Goal: Task Accomplishment & Management: Use online tool/utility

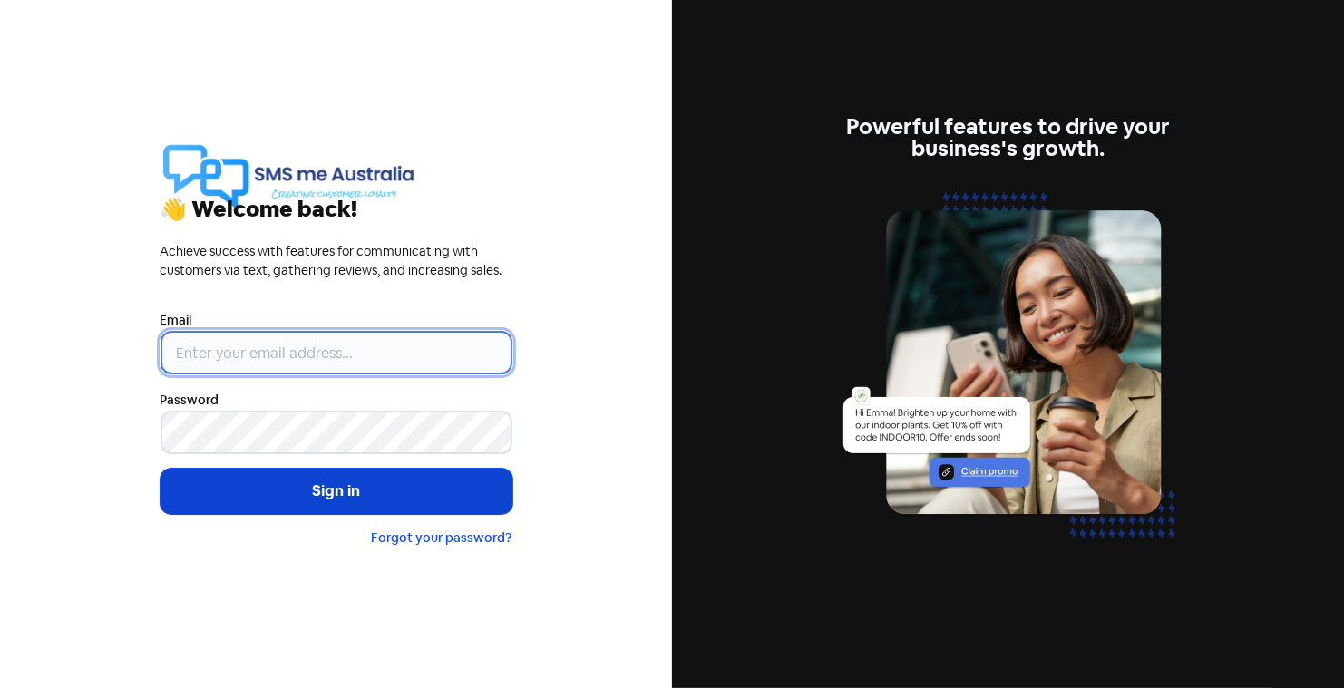
type input "[PERSON_NAME][EMAIL_ADDRESS][DOMAIN_NAME]"
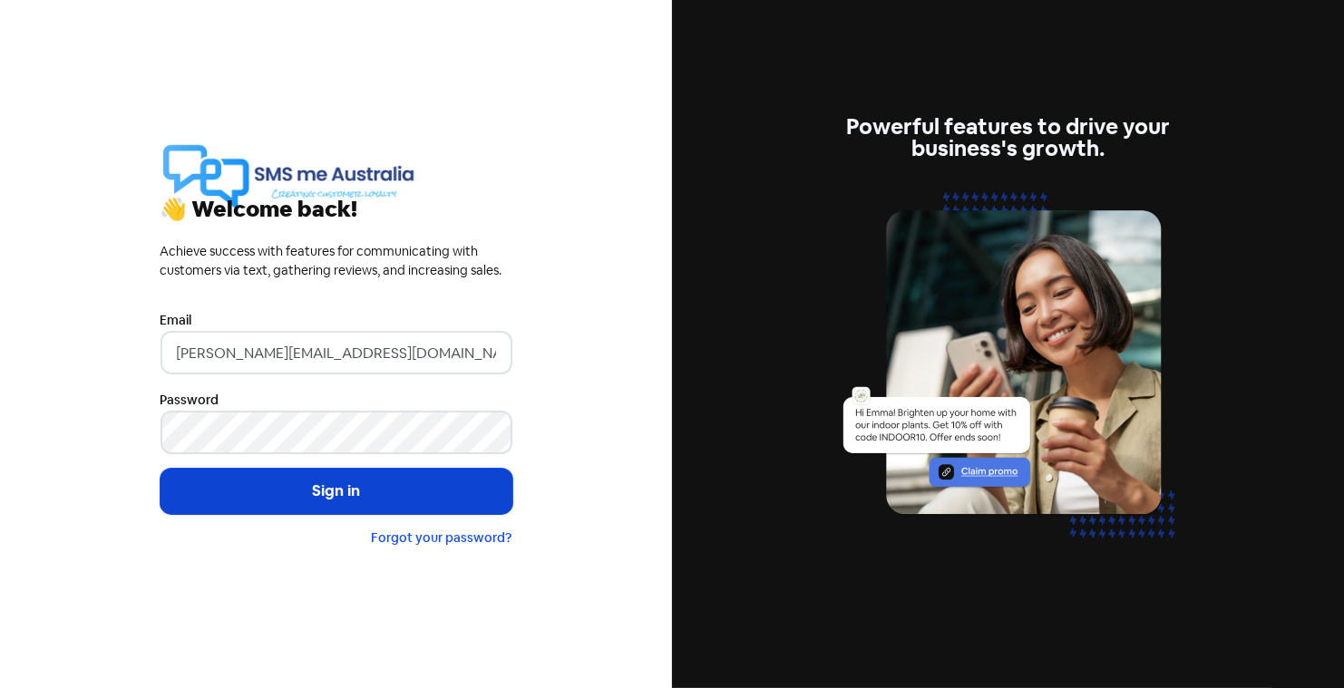
click at [371, 495] on button "Sign in" at bounding box center [337, 491] width 352 height 45
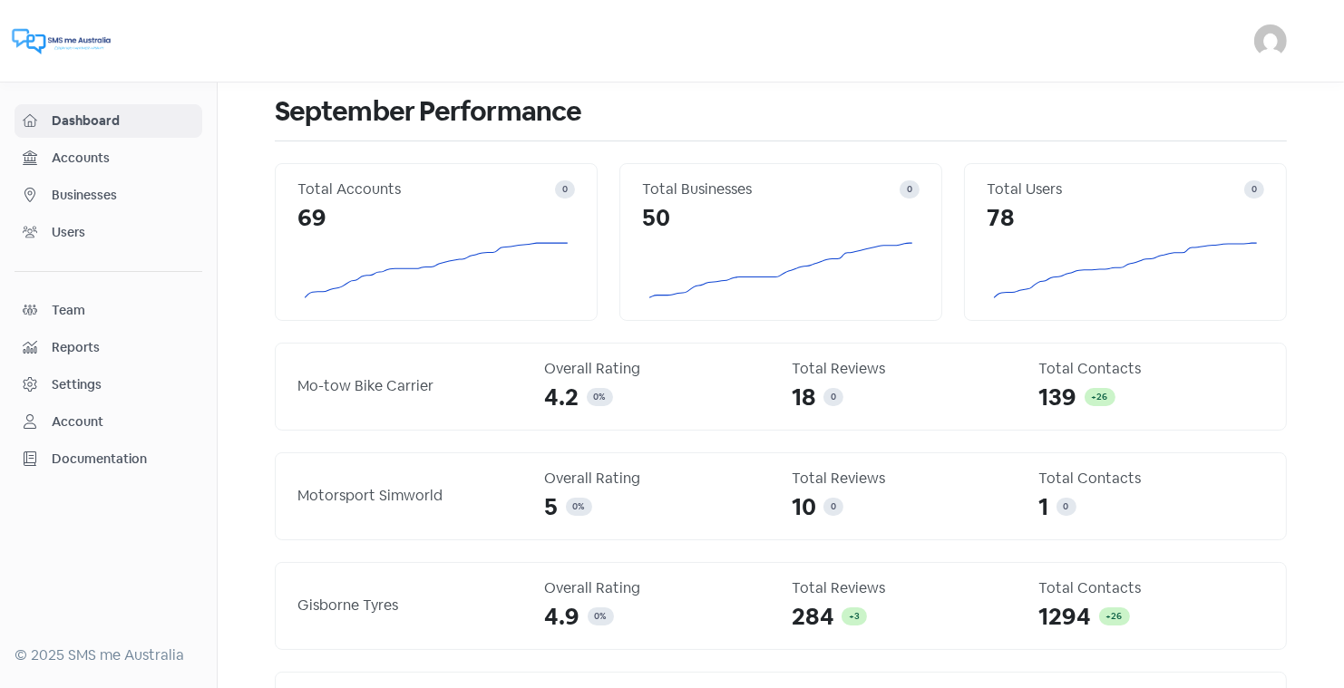
click at [90, 194] on span "Businesses" at bounding box center [123, 195] width 142 height 19
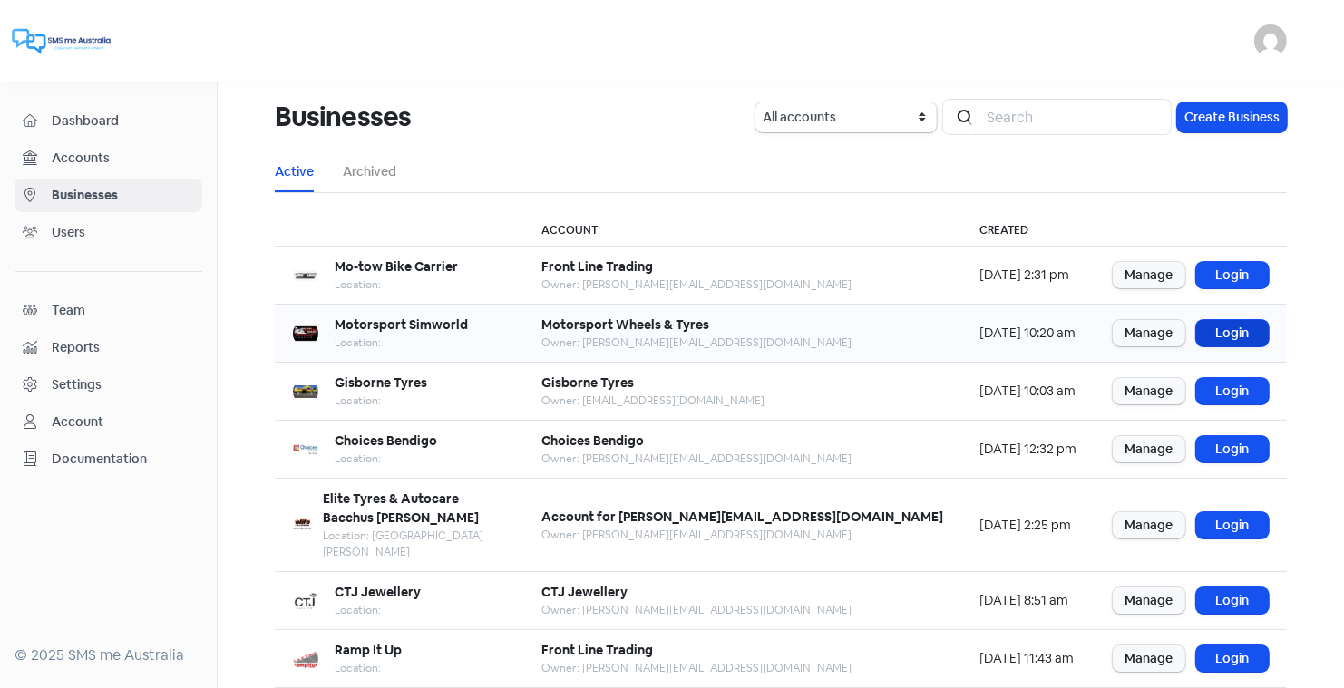
click at [1236, 327] on link "Login" at bounding box center [1232, 333] width 73 height 26
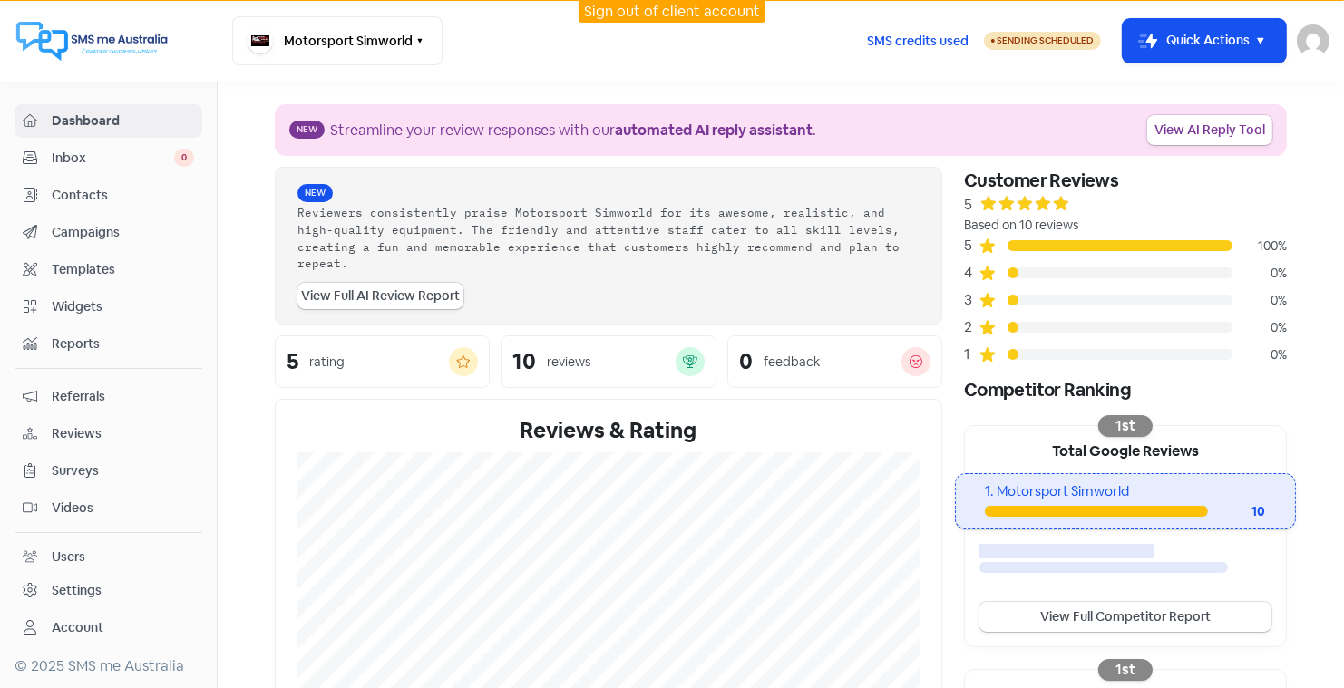
click at [77, 303] on span "Widgets" at bounding box center [123, 307] width 142 height 19
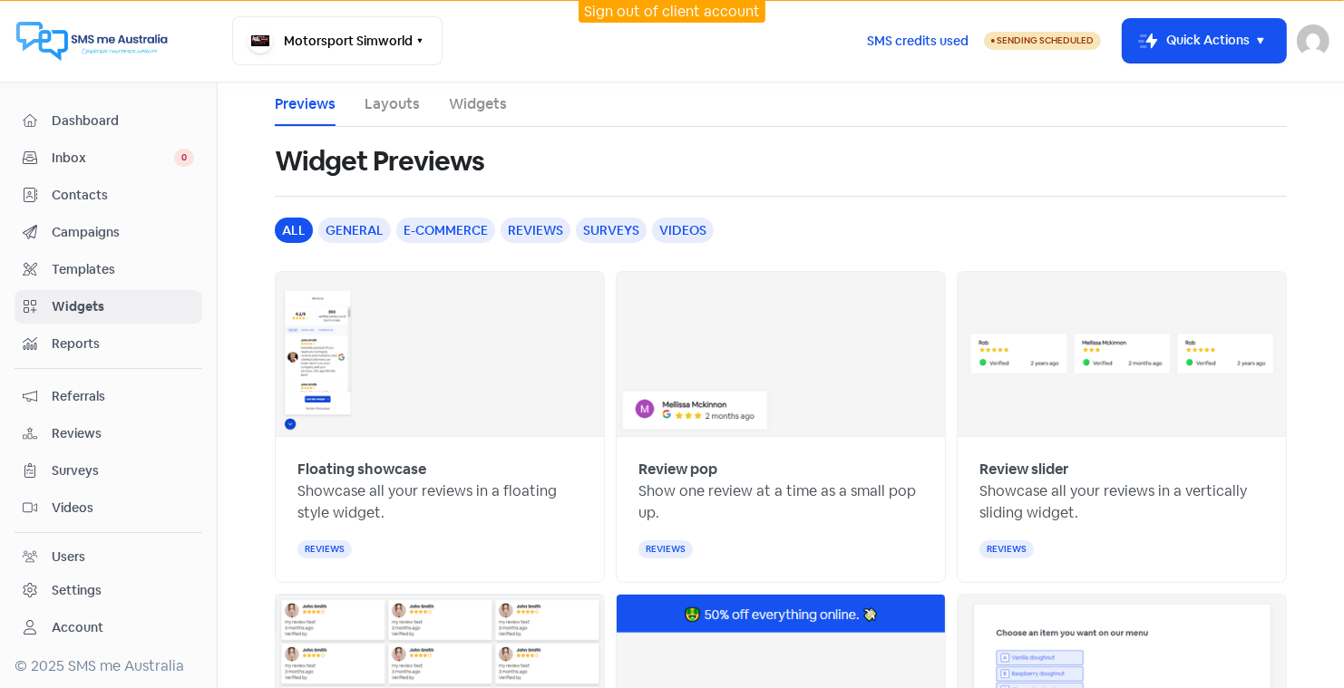
click at [399, 105] on link "Layouts" at bounding box center [392, 104] width 55 height 22
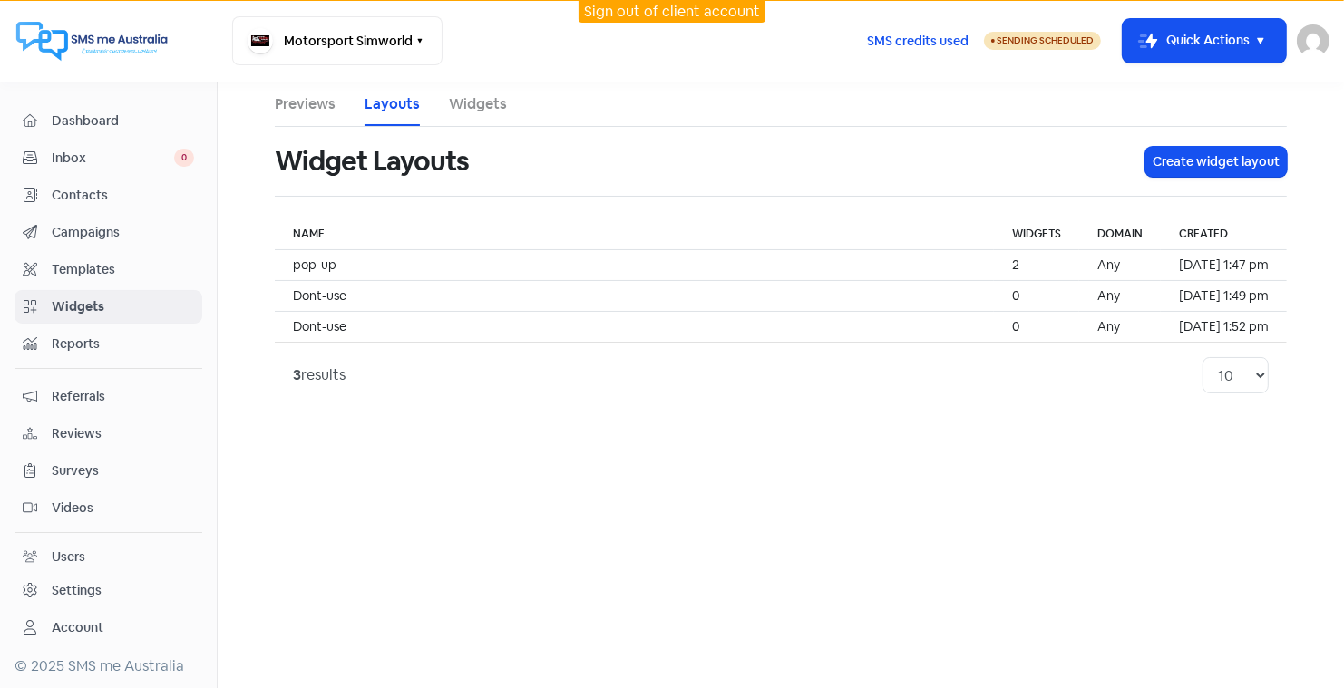
click at [474, 95] on link "Widgets" at bounding box center [478, 104] width 58 height 22
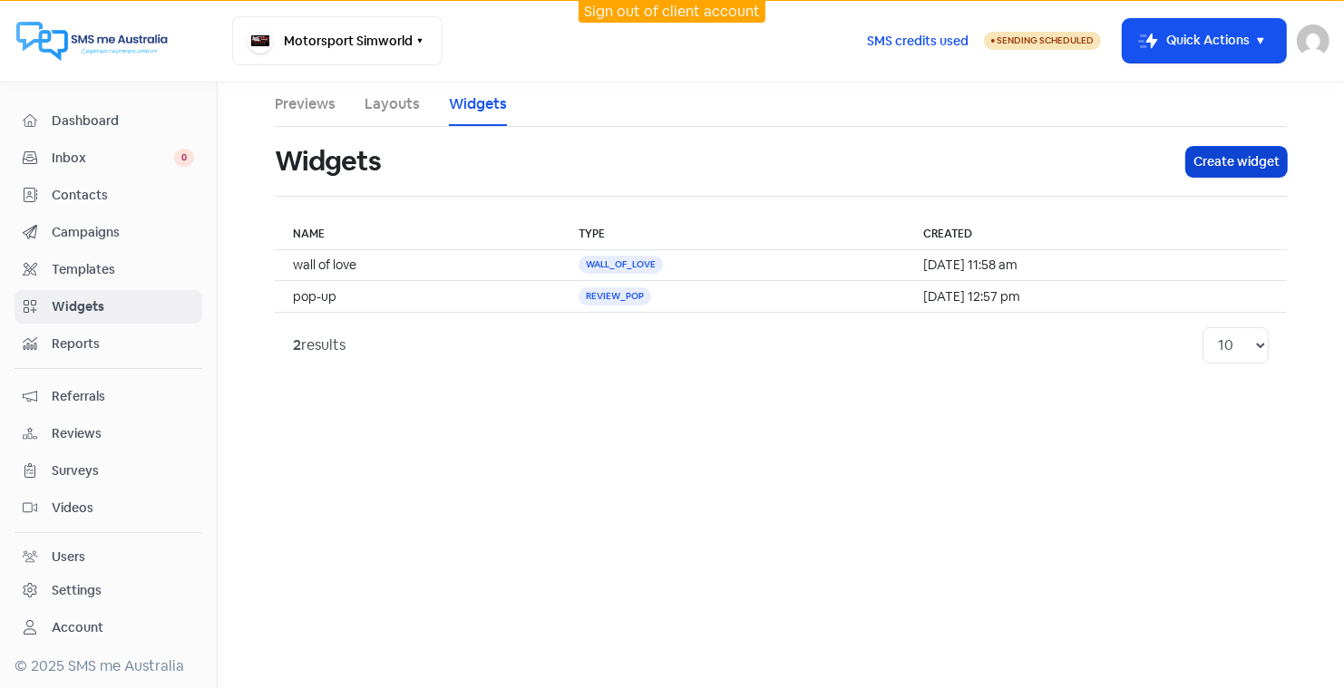
click at [1218, 158] on button "Create widget" at bounding box center [1236, 162] width 101 height 30
select select "review_pop"
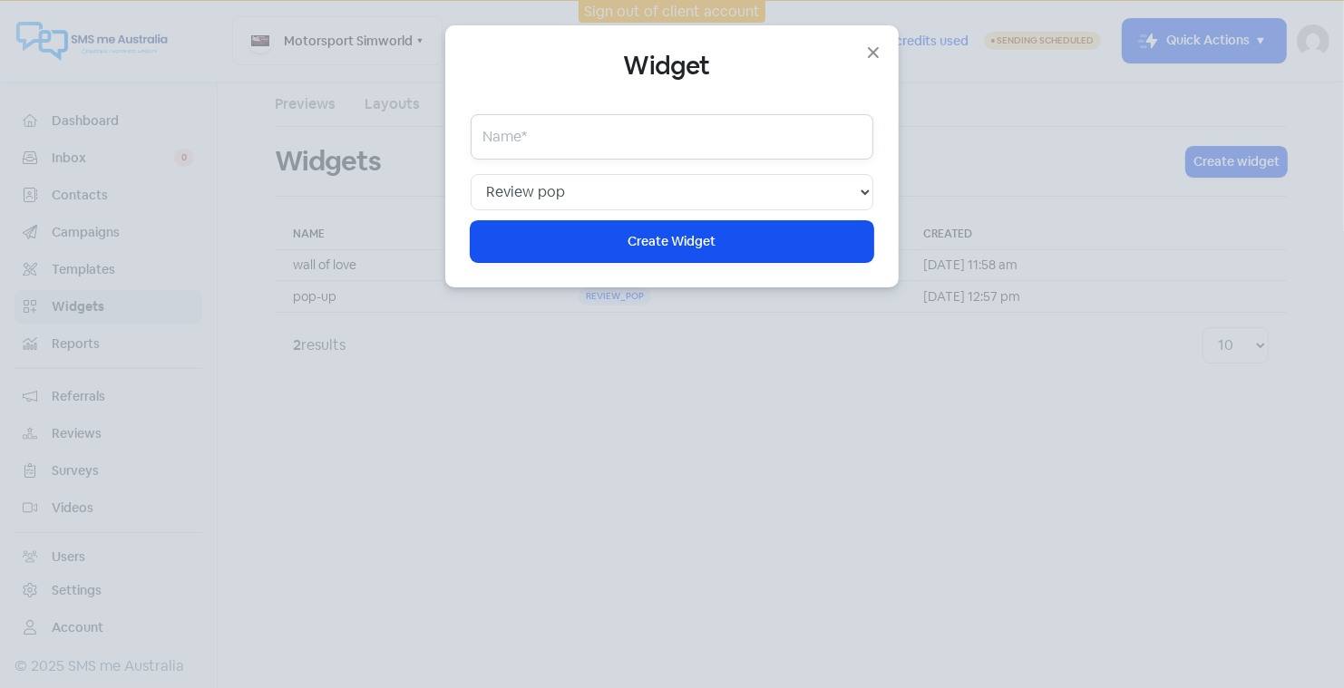
click at [730, 138] on input "text" at bounding box center [672, 136] width 403 height 45
type input "review slider"
click at [867, 186] on select "Web chat Floating showcase Review pop Review slider Wall of love Top banner Sur…" at bounding box center [672, 192] width 403 height 36
select select "review_slider"
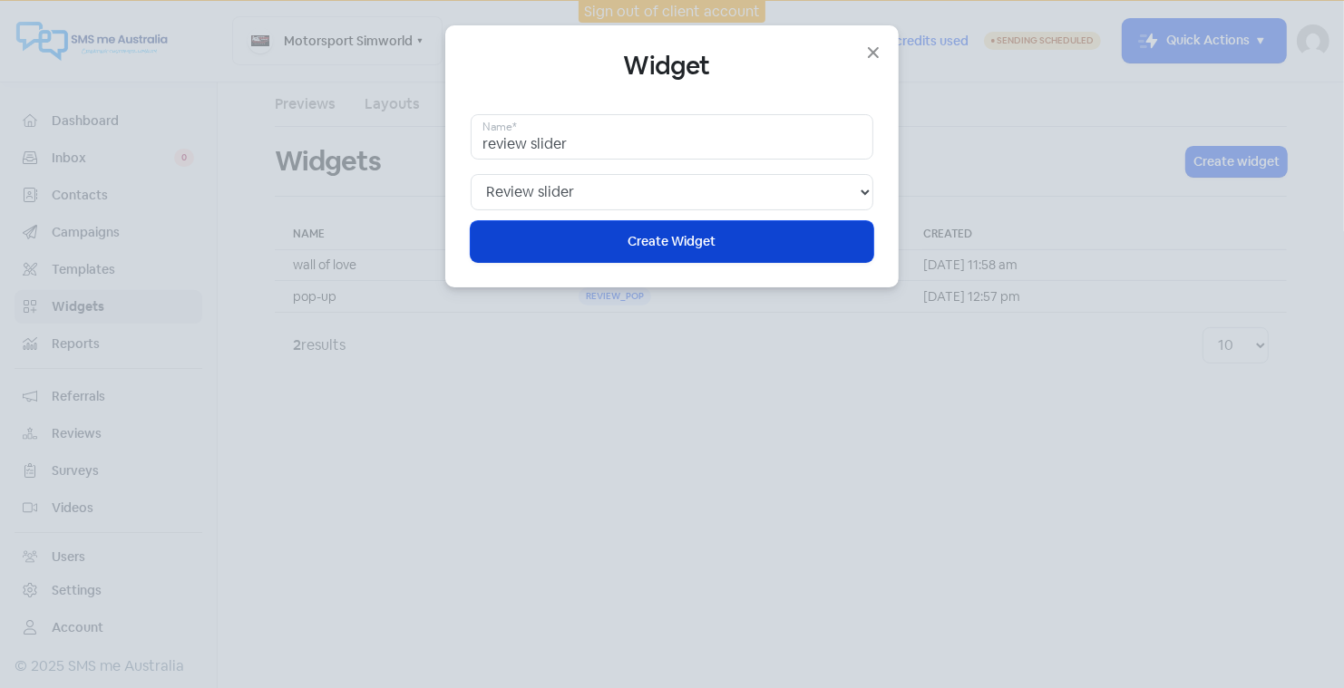
click at [677, 239] on span "Create Widget" at bounding box center [673, 241] width 88 height 19
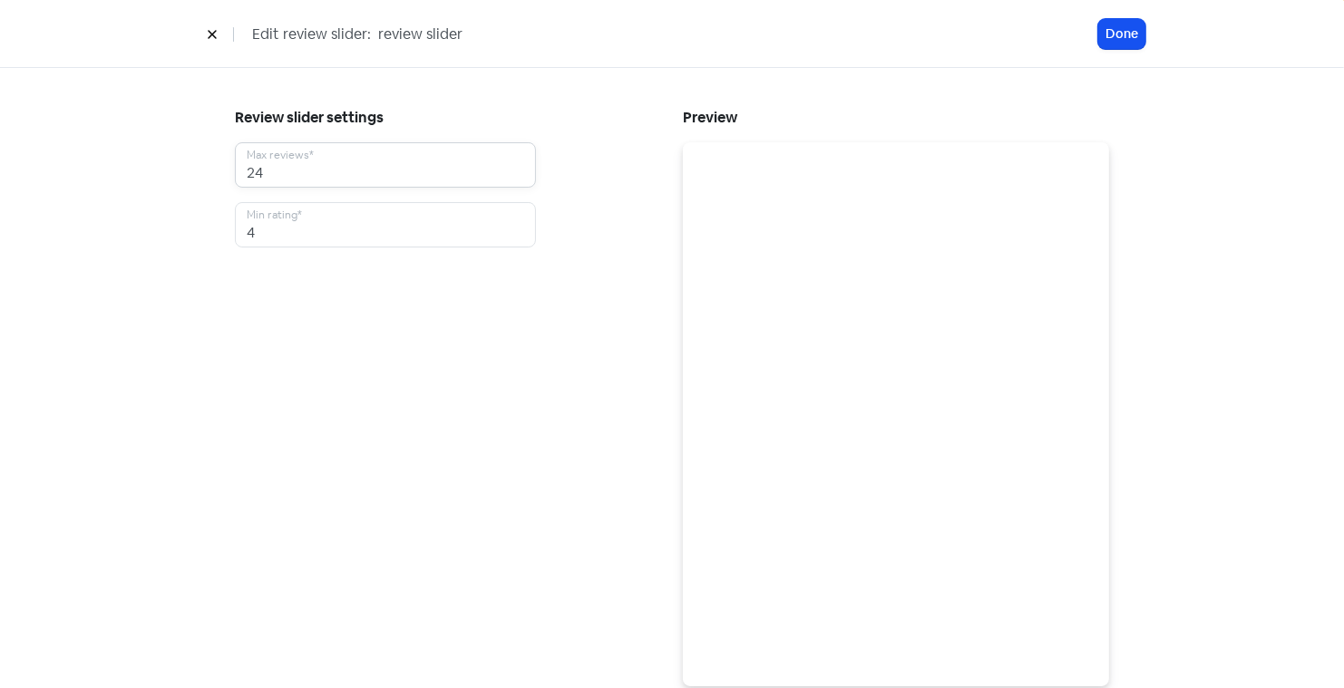
click at [519, 163] on input "24" at bounding box center [385, 164] width 301 height 45
click at [519, 164] on input "25" at bounding box center [385, 164] width 301 height 45
click at [519, 164] on input "26" at bounding box center [385, 164] width 301 height 45
click at [519, 164] on input "27" at bounding box center [385, 164] width 301 height 45
click at [519, 164] on input "28" at bounding box center [385, 164] width 301 height 45
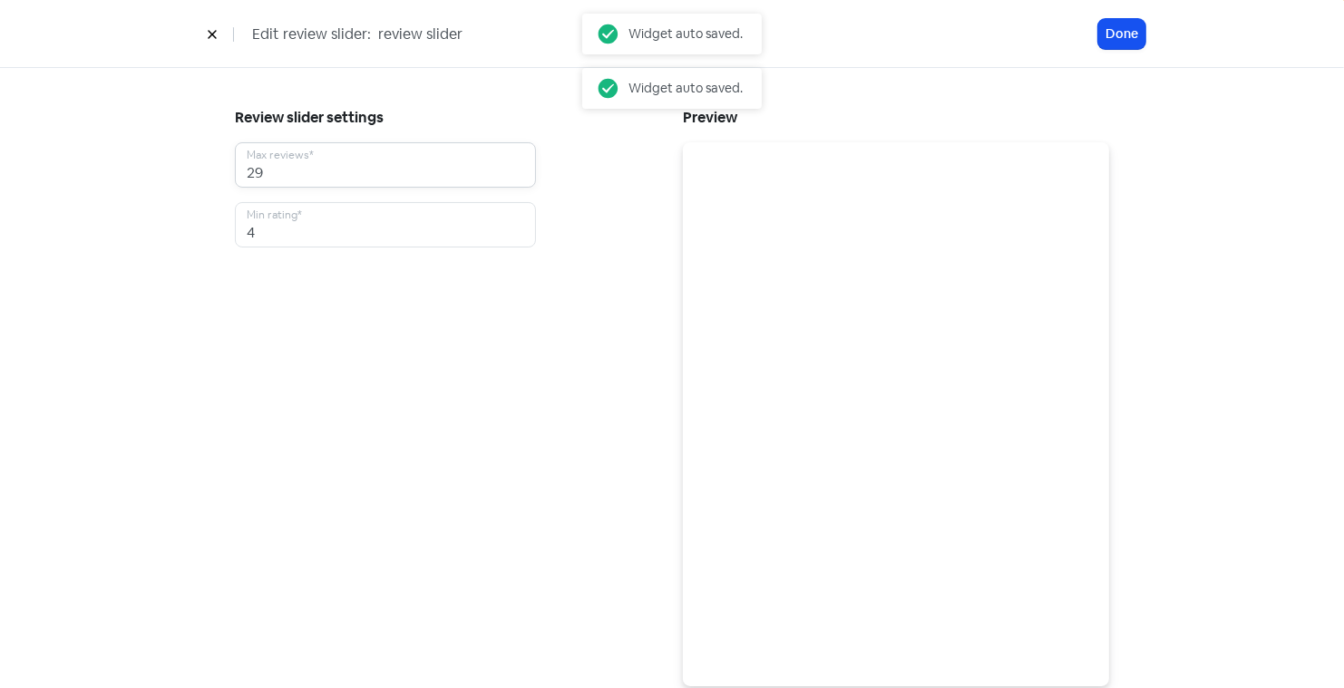
click at [519, 164] on input "29" at bounding box center [385, 164] width 301 height 45
click at [519, 163] on input "41" at bounding box center [385, 164] width 301 height 45
type input "42"
click at [519, 163] on input "42" at bounding box center [385, 164] width 301 height 45
type input "5"
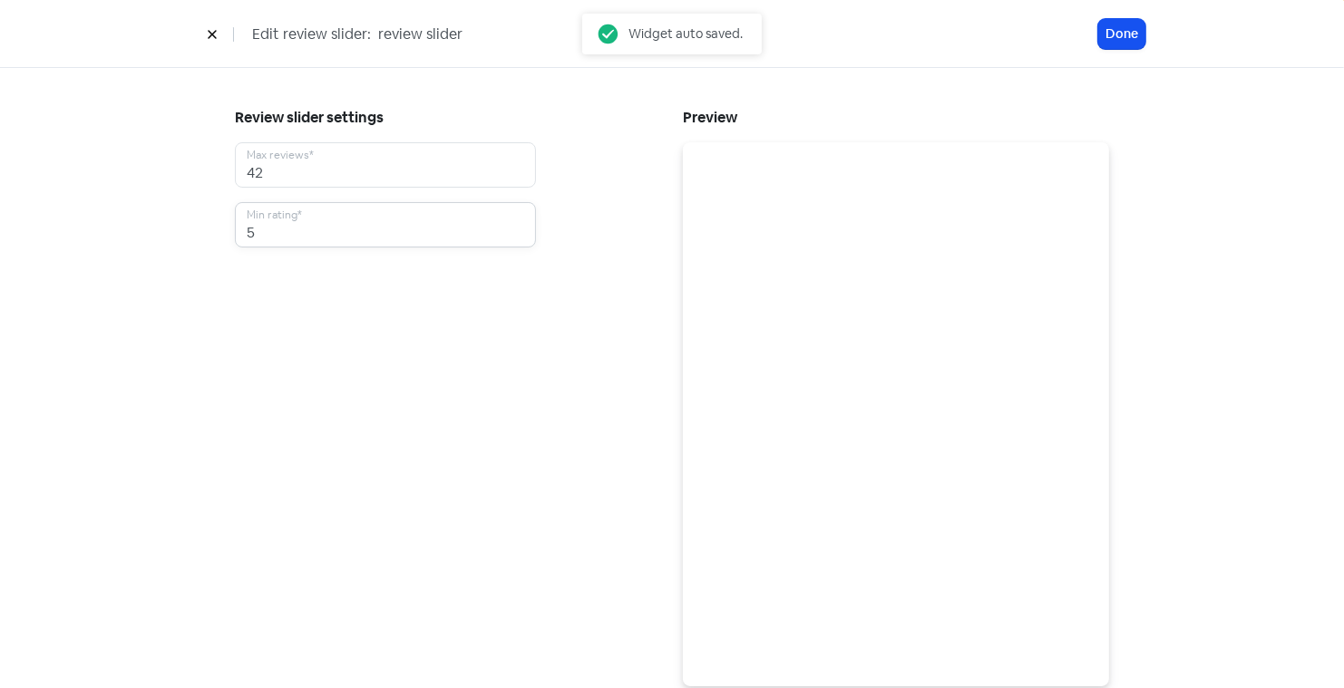
click at [518, 229] on input "5" at bounding box center [385, 224] width 301 height 45
click at [518, 167] on input "43" at bounding box center [385, 164] width 301 height 45
click at [518, 167] on input "44" at bounding box center [385, 164] width 301 height 45
click at [518, 167] on input "45" at bounding box center [385, 164] width 301 height 45
click at [518, 167] on input "46" at bounding box center [385, 164] width 301 height 45
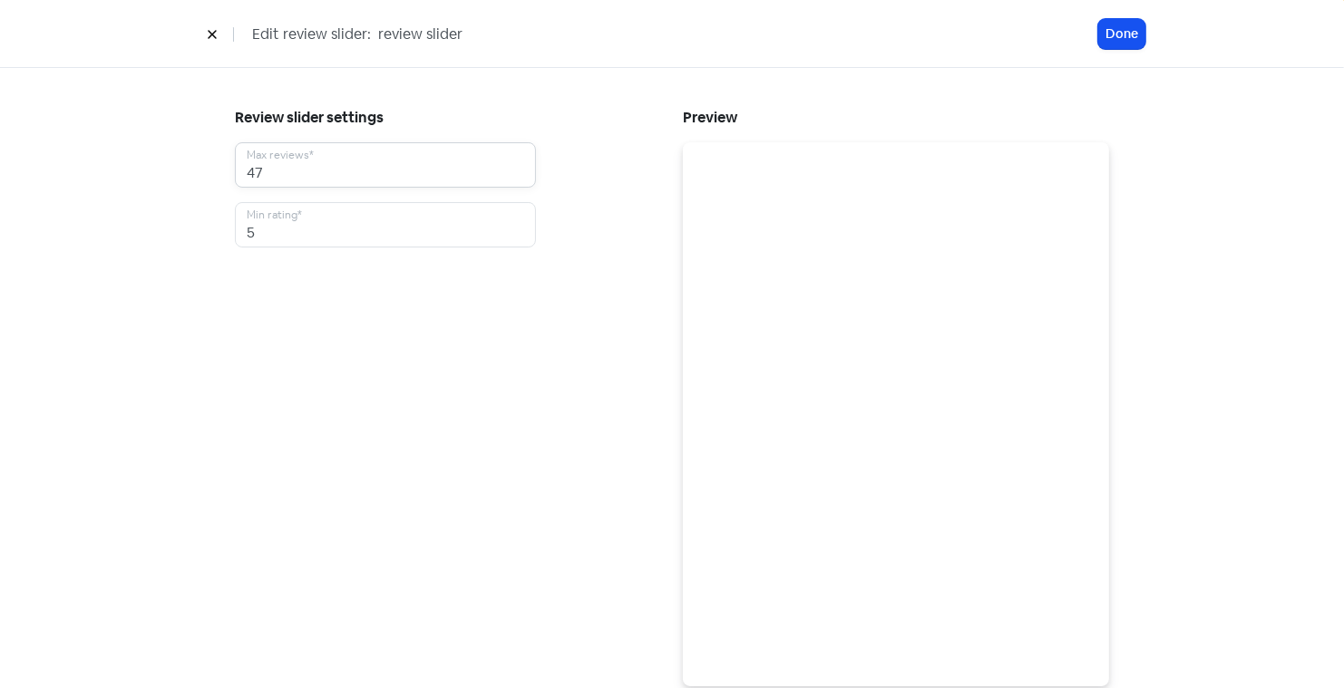
click at [518, 167] on input "47" at bounding box center [385, 164] width 301 height 45
click at [518, 167] on input "48" at bounding box center [385, 164] width 301 height 45
click at [518, 167] on input "49" at bounding box center [385, 164] width 301 height 45
type input "50"
click at [518, 167] on input "50" at bounding box center [385, 164] width 301 height 45
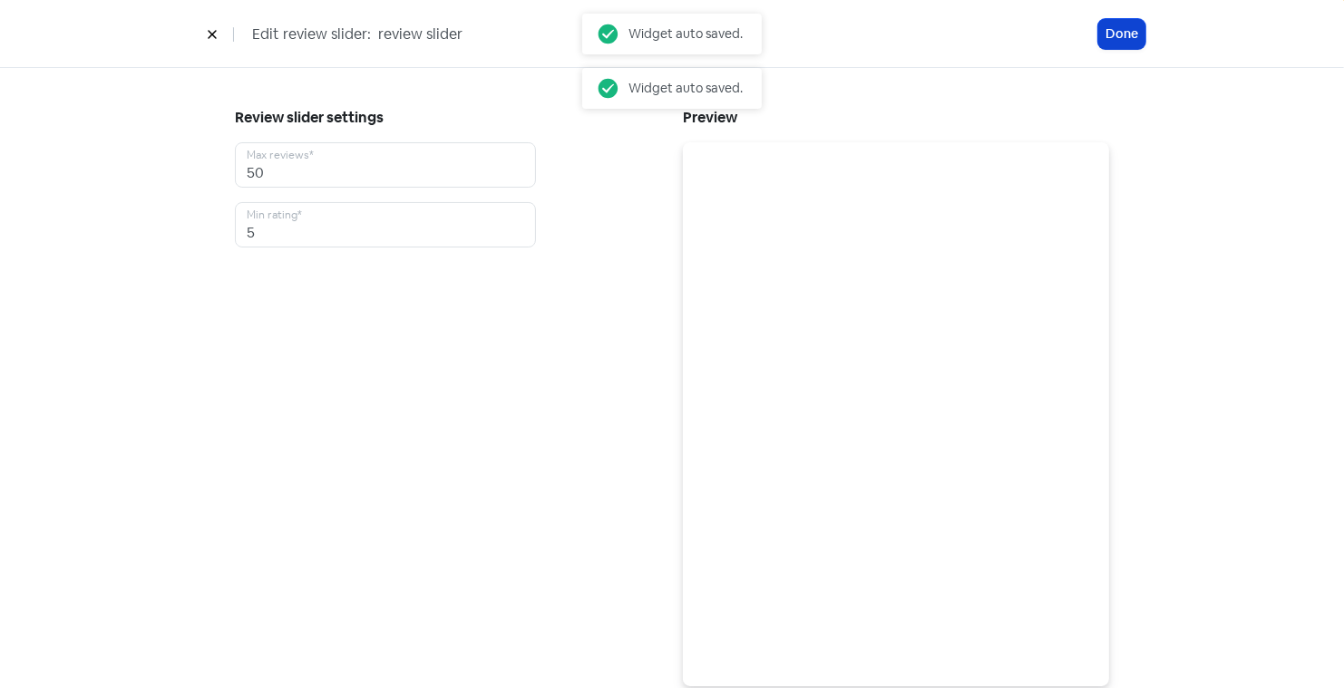
click at [1113, 38] on button "Done" at bounding box center [1121, 34] width 47 height 30
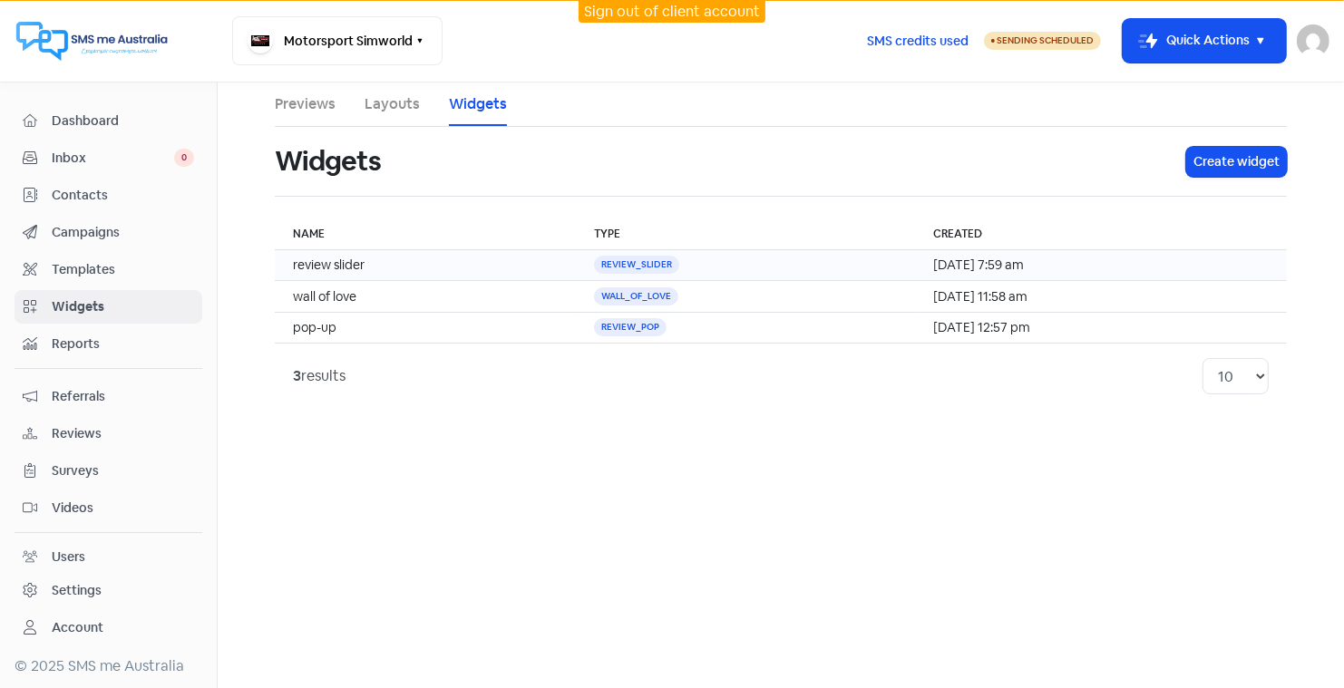
click at [333, 258] on td "review slider" at bounding box center [425, 265] width 301 height 31
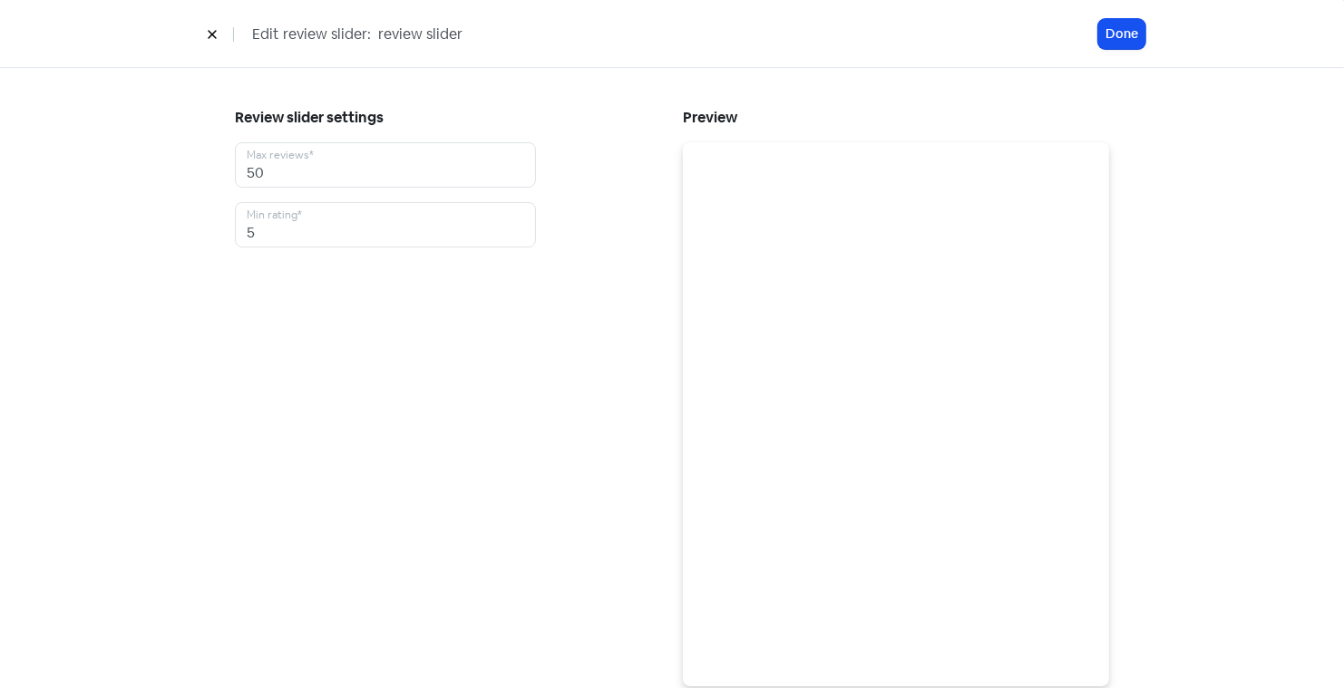
click at [209, 35] on icon at bounding box center [212, 34] width 11 height 11
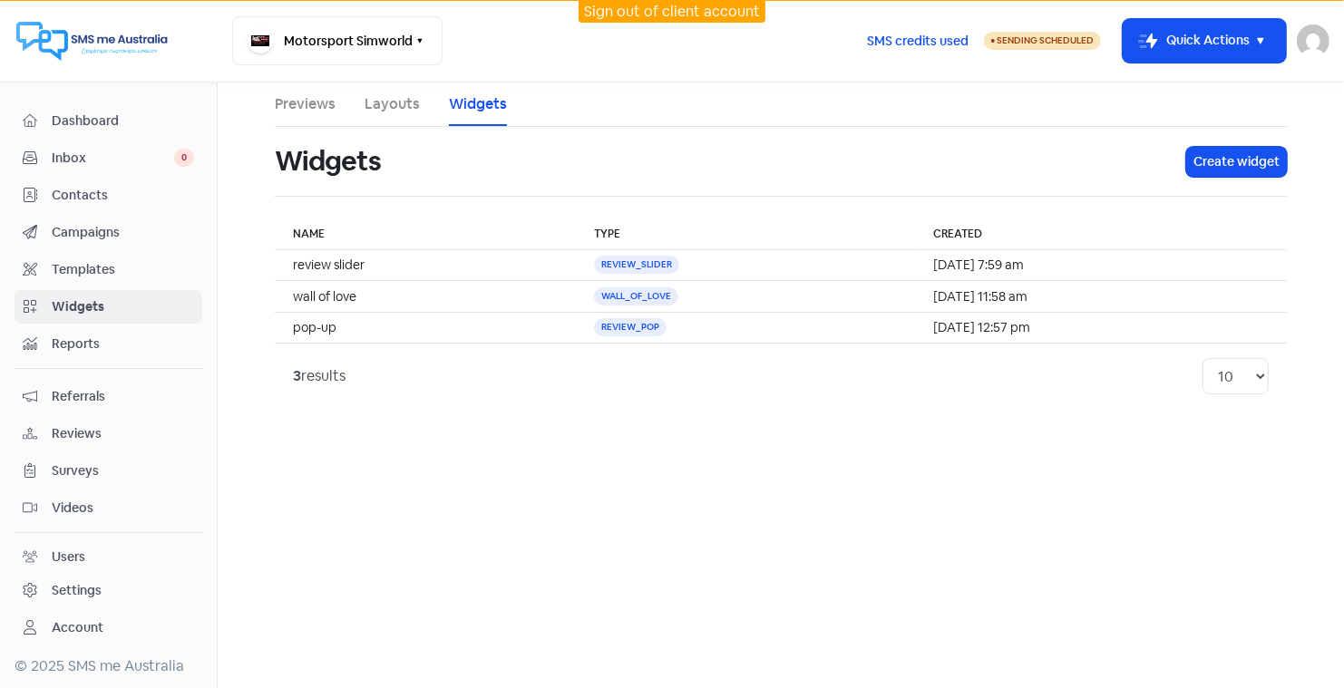
click at [385, 103] on link "Layouts" at bounding box center [392, 104] width 55 height 22
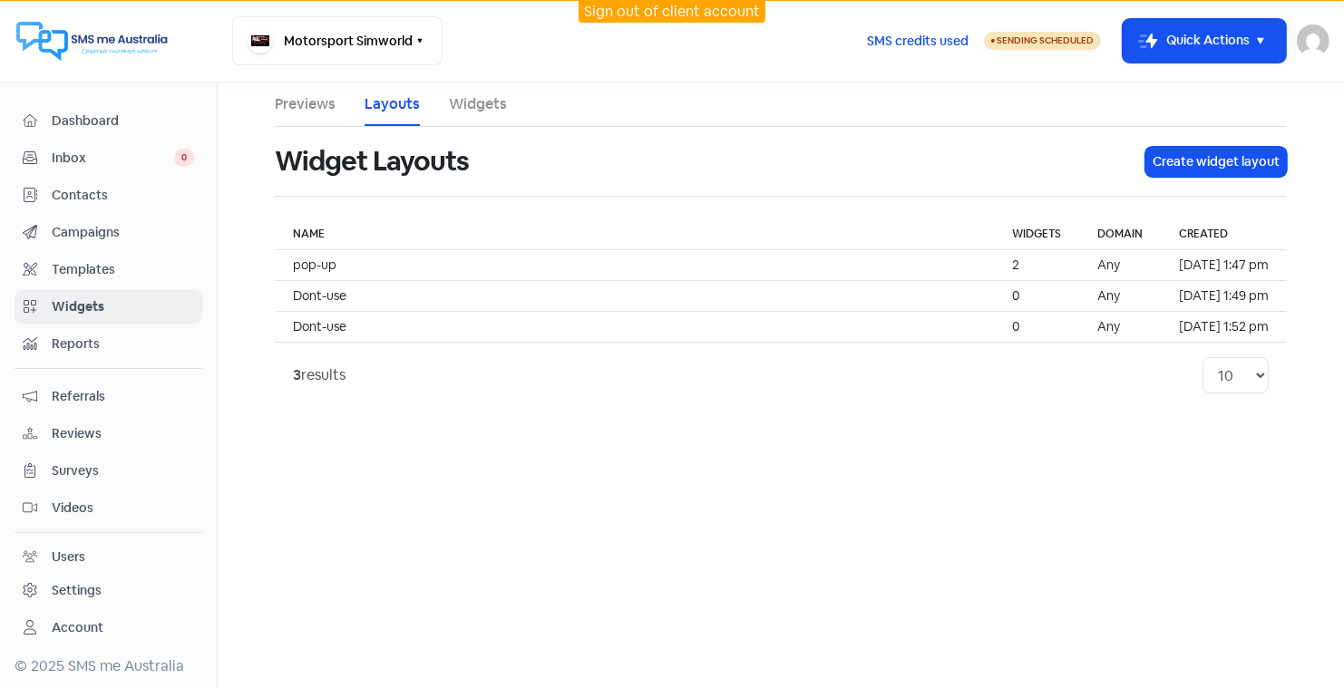
click at [302, 103] on link "Previews" at bounding box center [305, 104] width 61 height 22
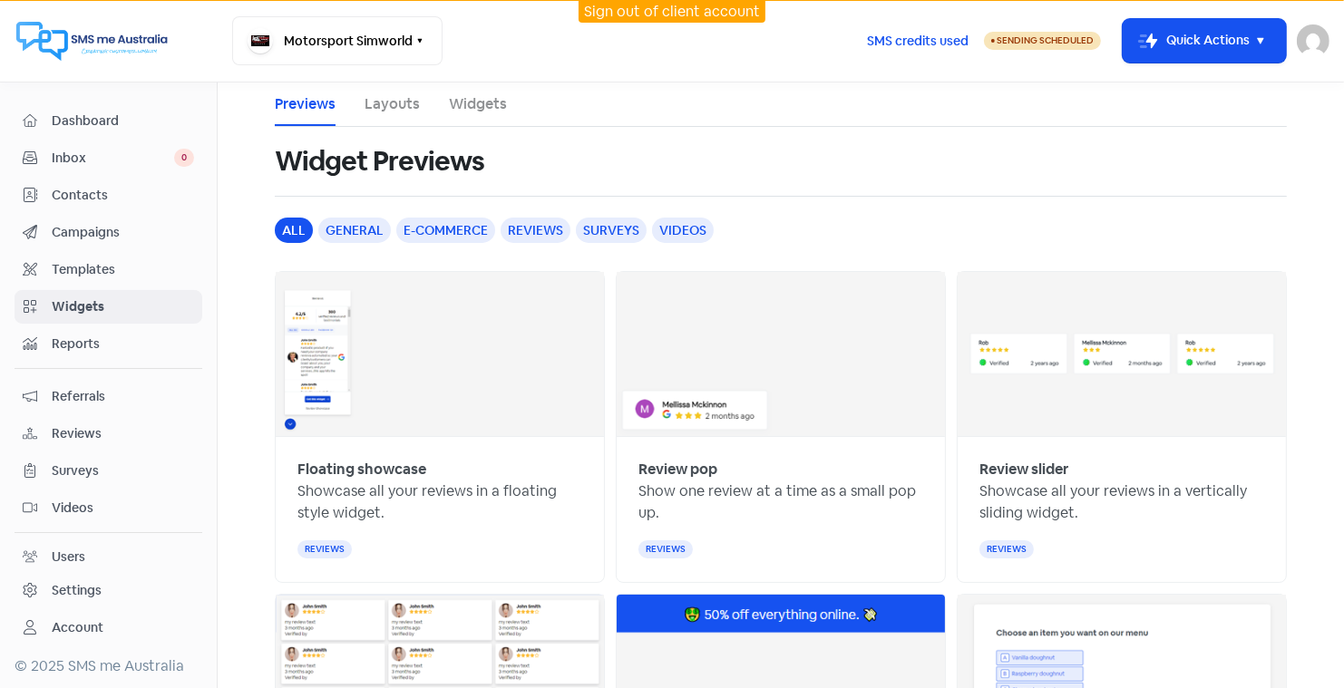
click at [404, 110] on link "Layouts" at bounding box center [392, 104] width 55 height 22
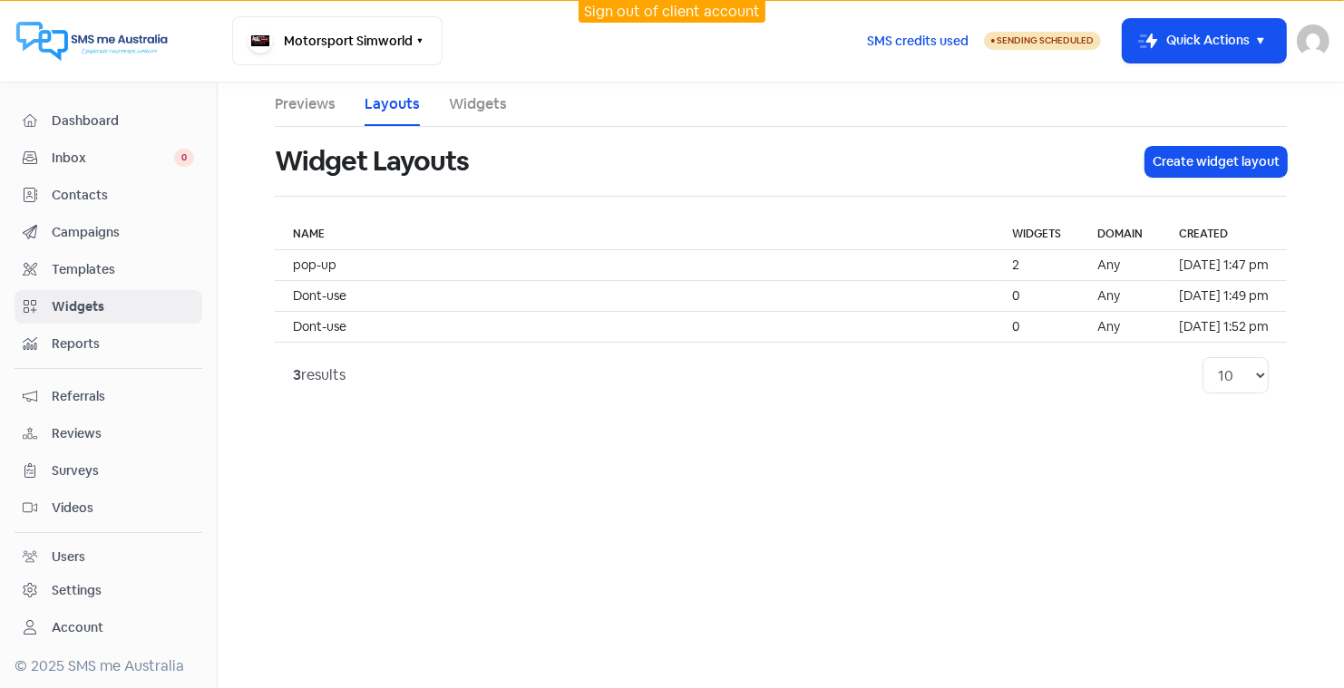
click at [475, 109] on link "Widgets" at bounding box center [478, 104] width 58 height 22
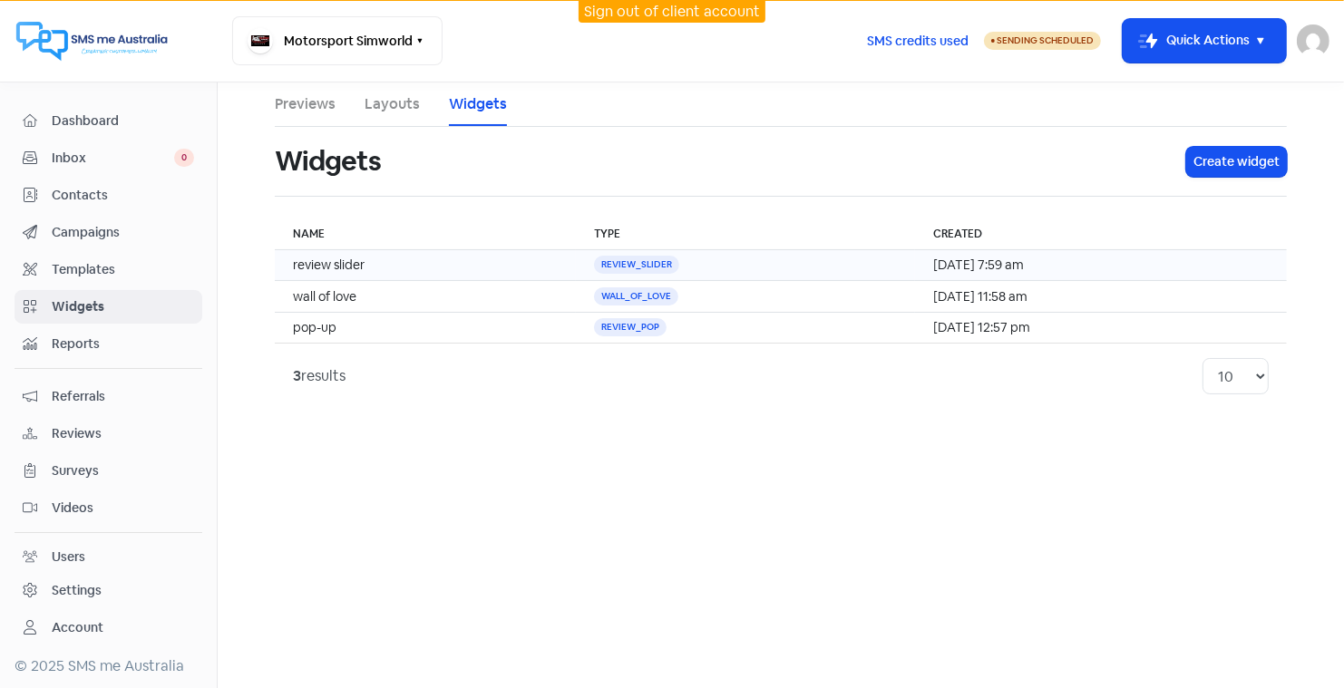
click at [319, 262] on td "review slider" at bounding box center [425, 265] width 301 height 31
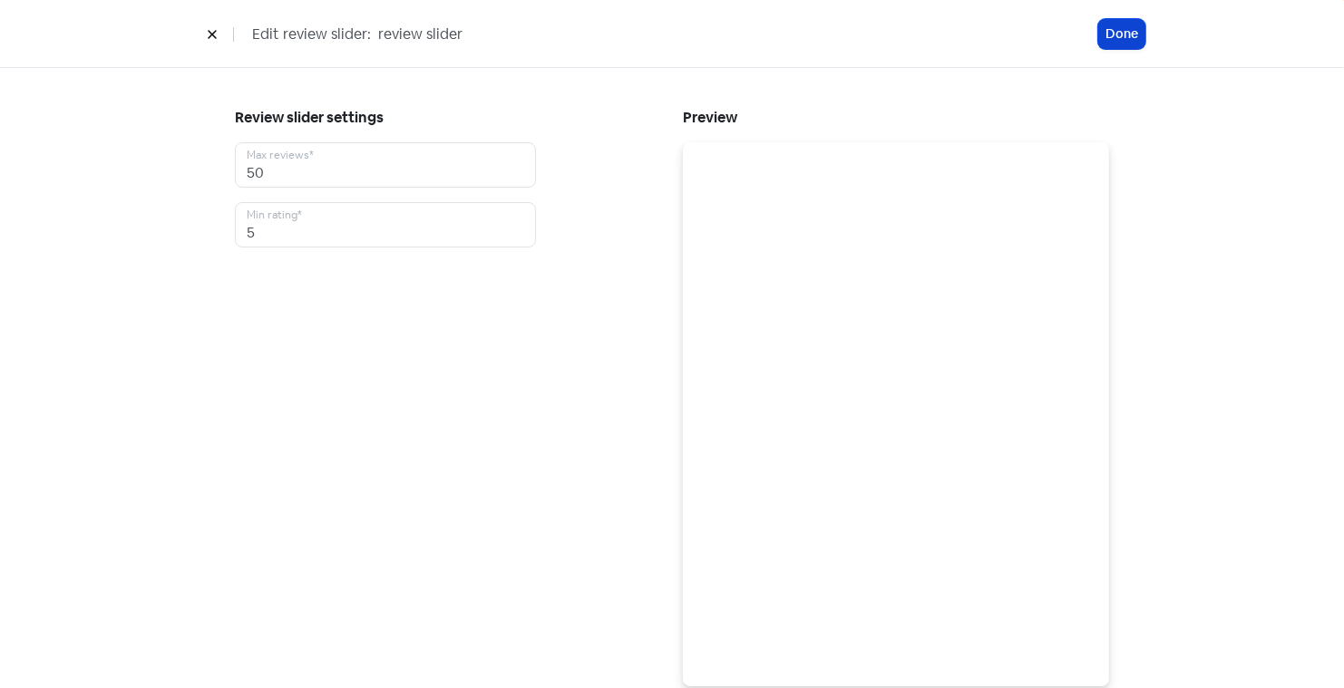
click at [1131, 31] on button "Done" at bounding box center [1121, 34] width 47 height 30
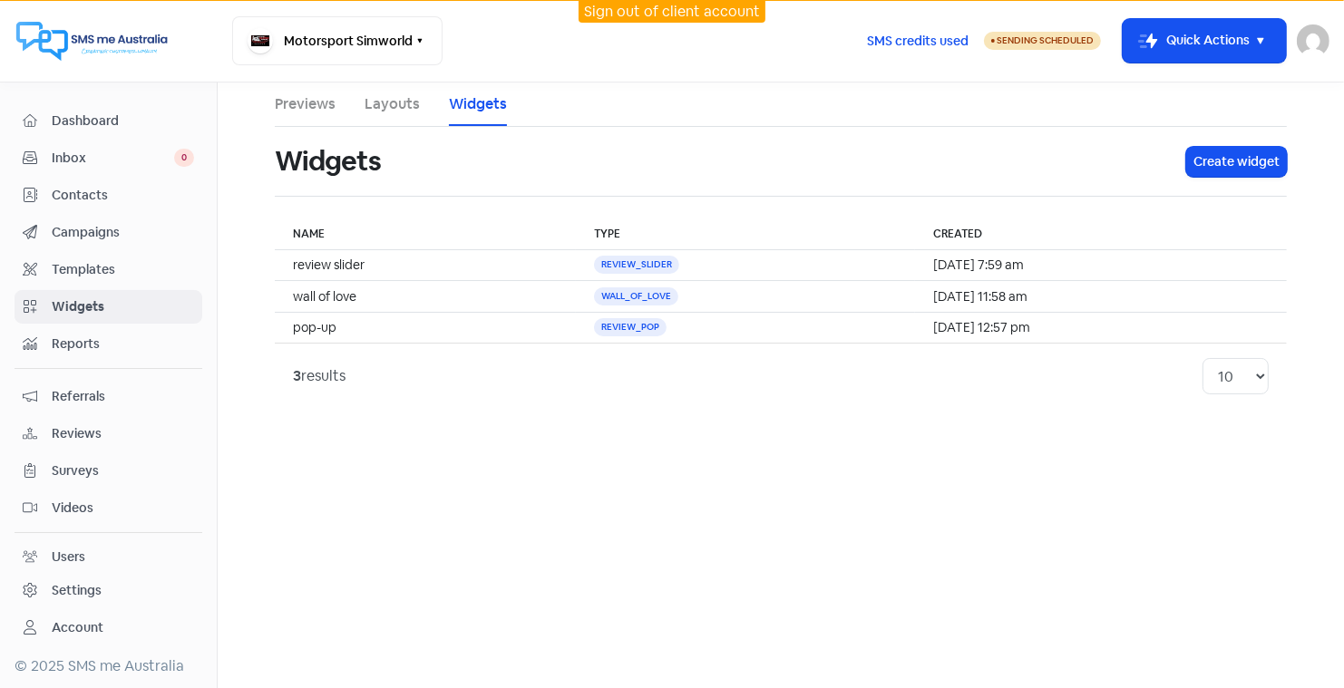
click at [401, 102] on link "Layouts" at bounding box center [392, 104] width 55 height 22
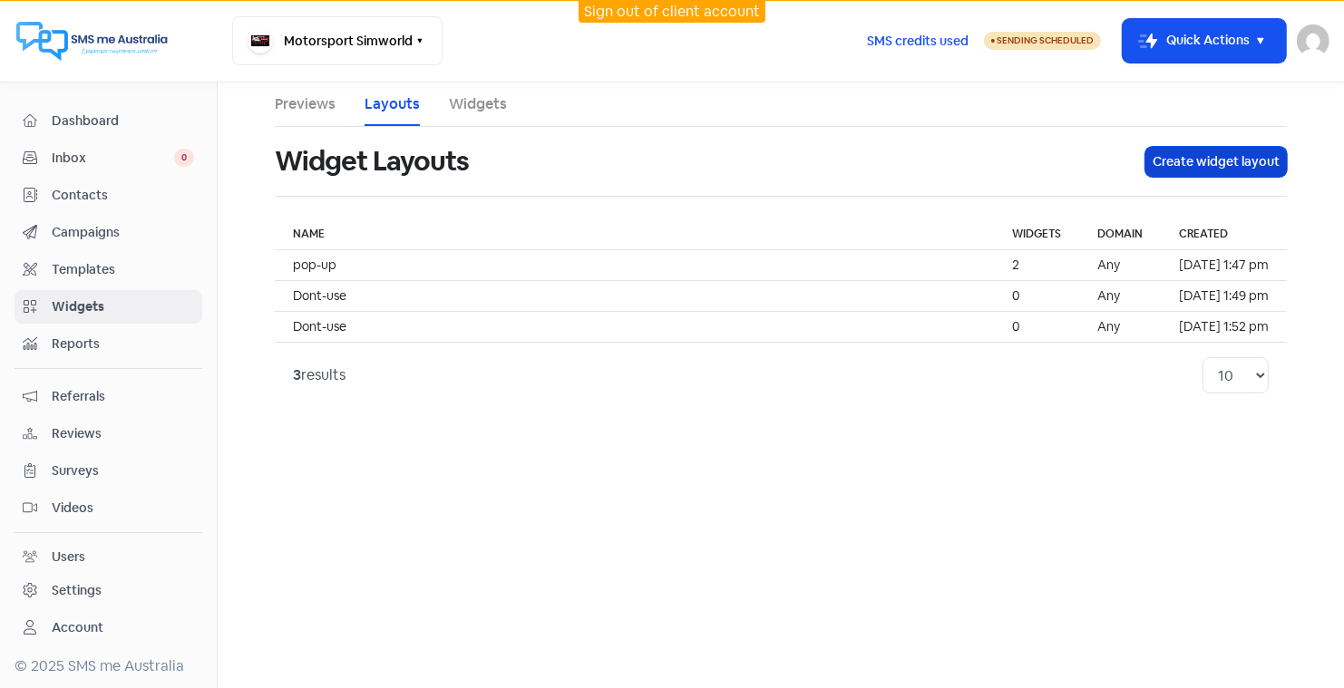
click at [1221, 161] on button "Create widget layout" at bounding box center [1217, 162] width 142 height 30
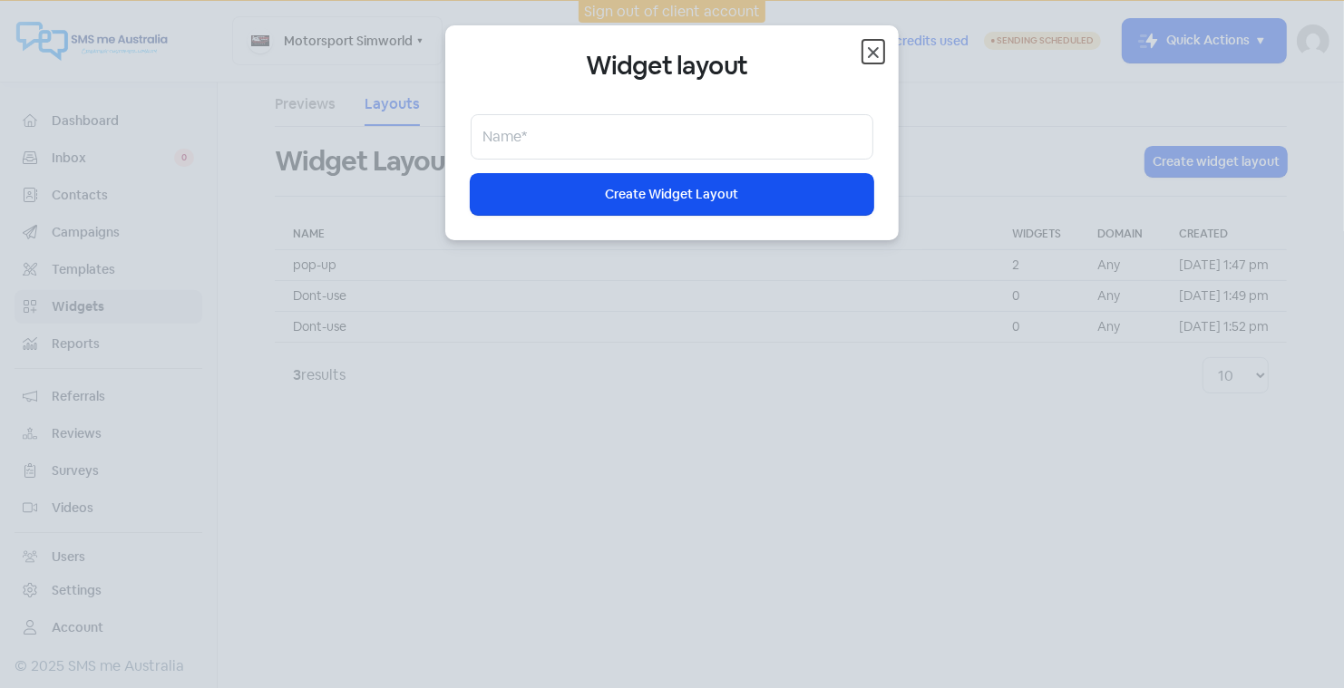
click at [868, 48] on icon "button" at bounding box center [873, 52] width 11 height 11
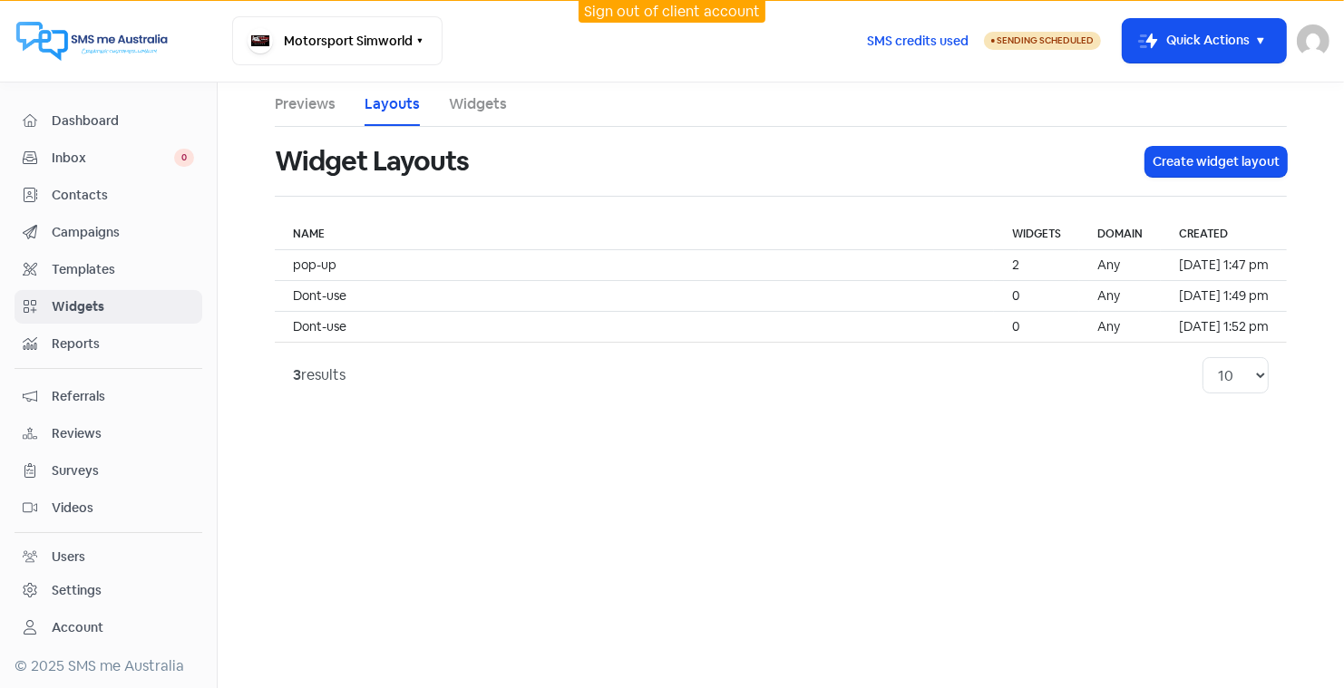
click at [81, 335] on span "Reports" at bounding box center [123, 344] width 142 height 19
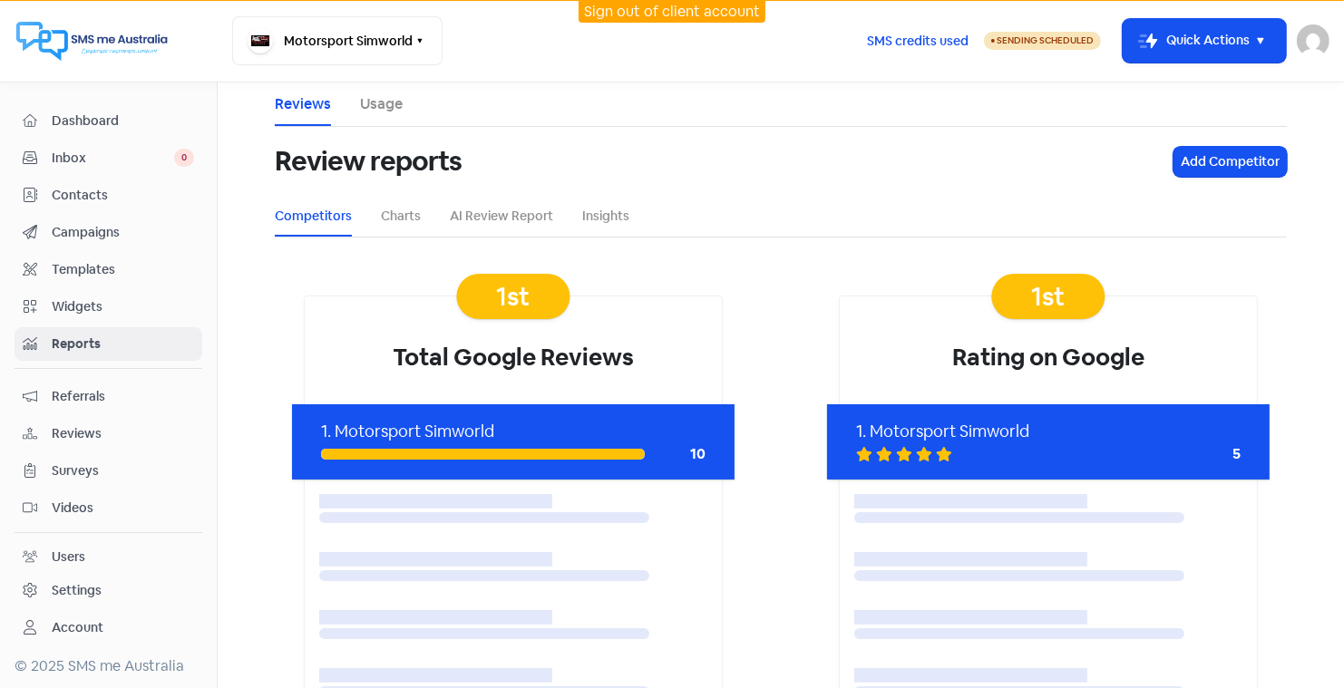
click at [79, 305] on span "Widgets" at bounding box center [123, 307] width 142 height 19
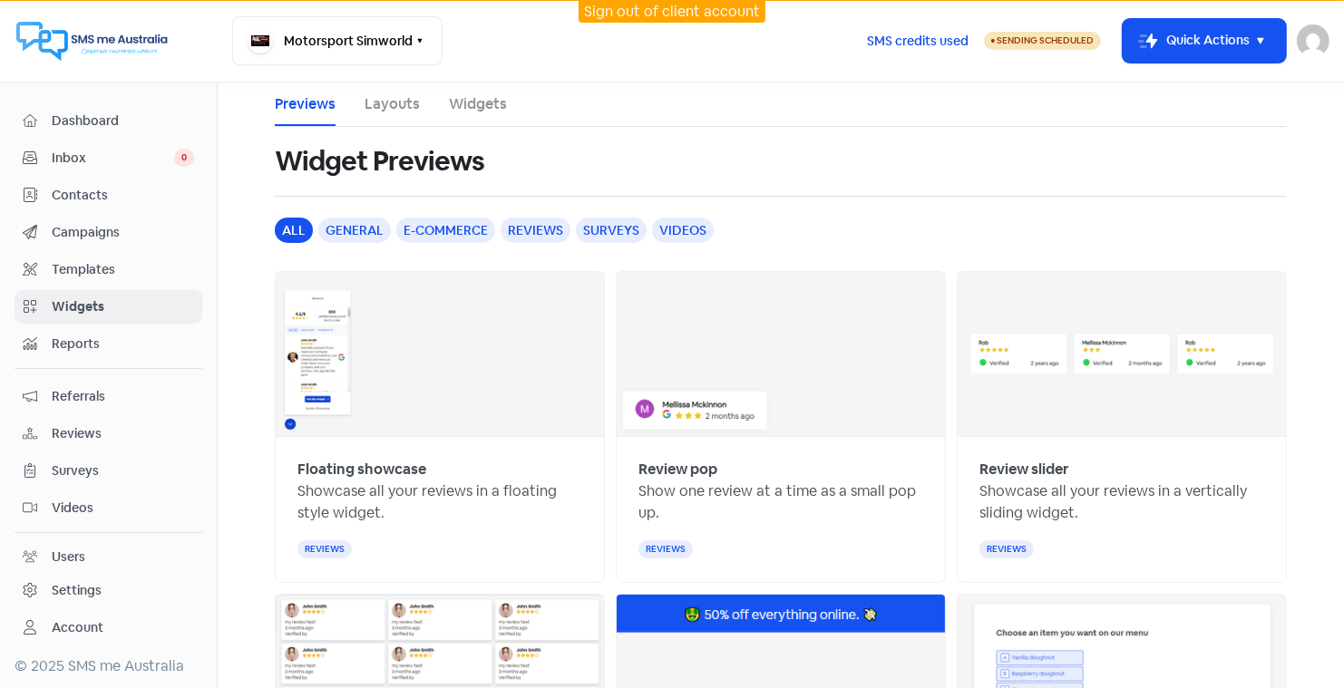
click at [395, 105] on link "Layouts" at bounding box center [392, 104] width 55 height 22
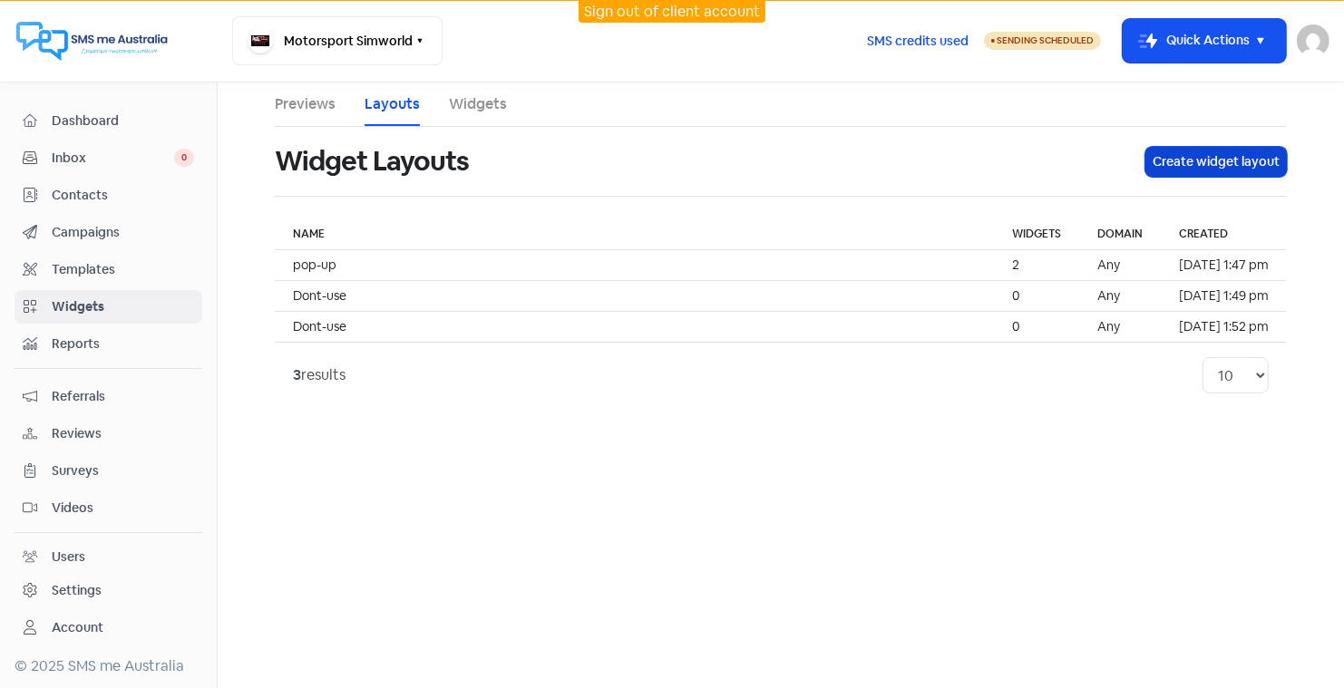
click at [1196, 162] on button "Create widget layout" at bounding box center [1217, 162] width 142 height 30
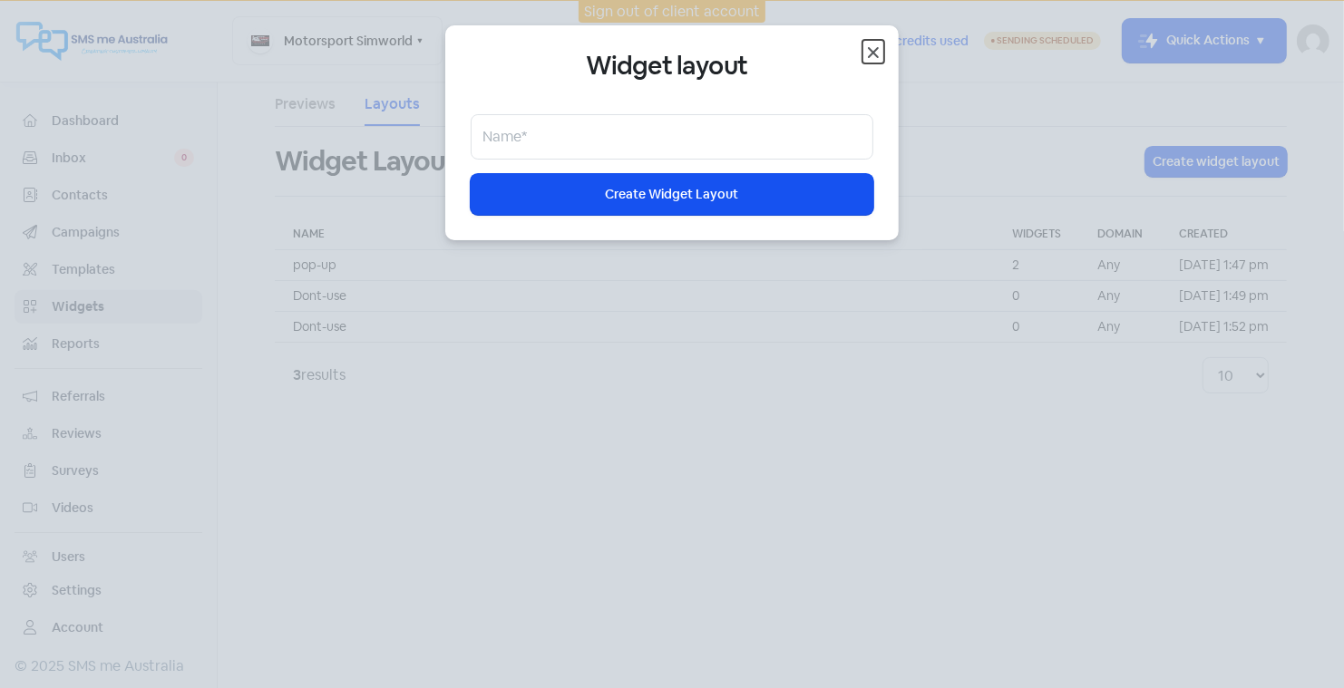
click at [879, 50] on icon "button" at bounding box center [874, 53] width 22 height 22
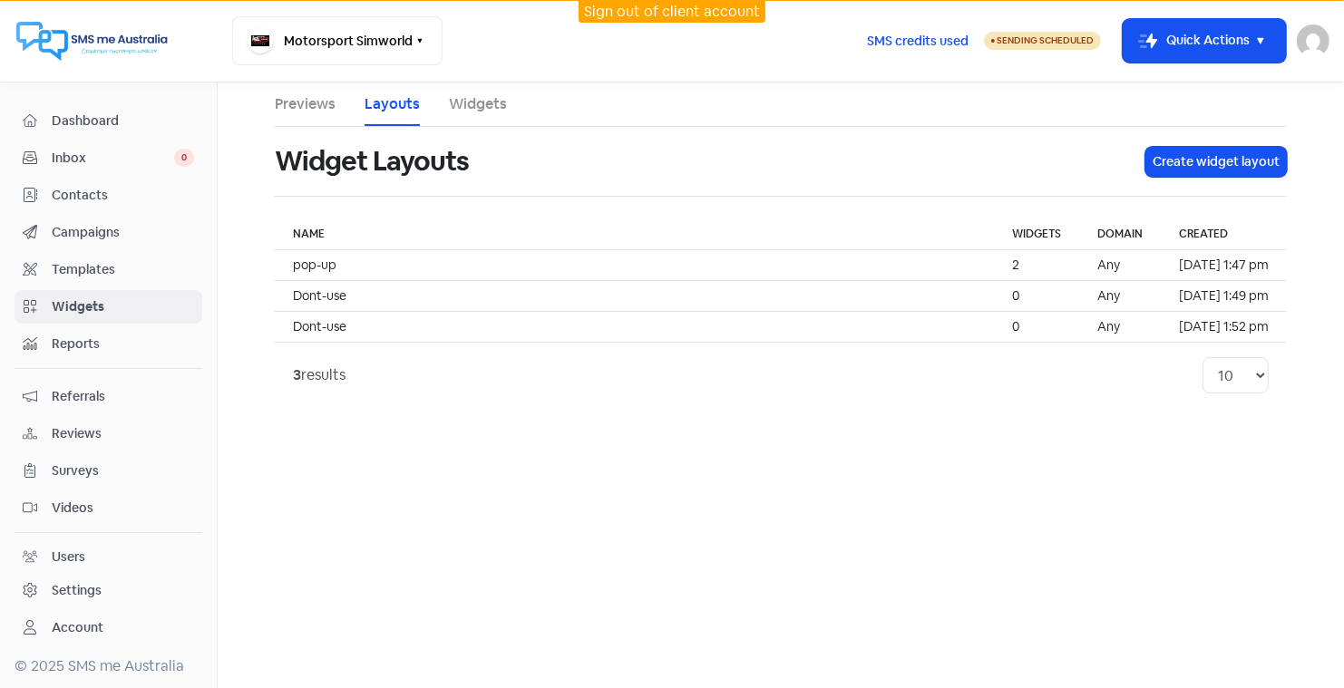
click at [497, 105] on link "Widgets" at bounding box center [478, 104] width 58 height 22
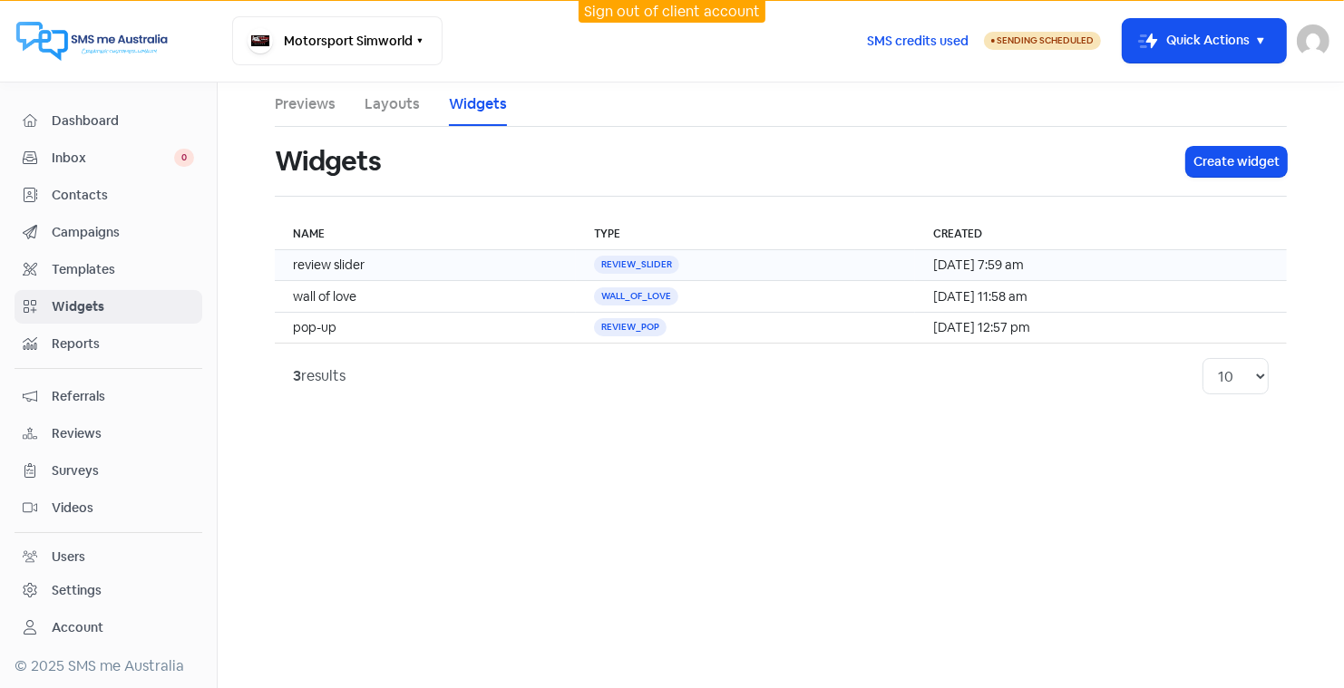
click at [342, 259] on td "review slider" at bounding box center [425, 265] width 301 height 31
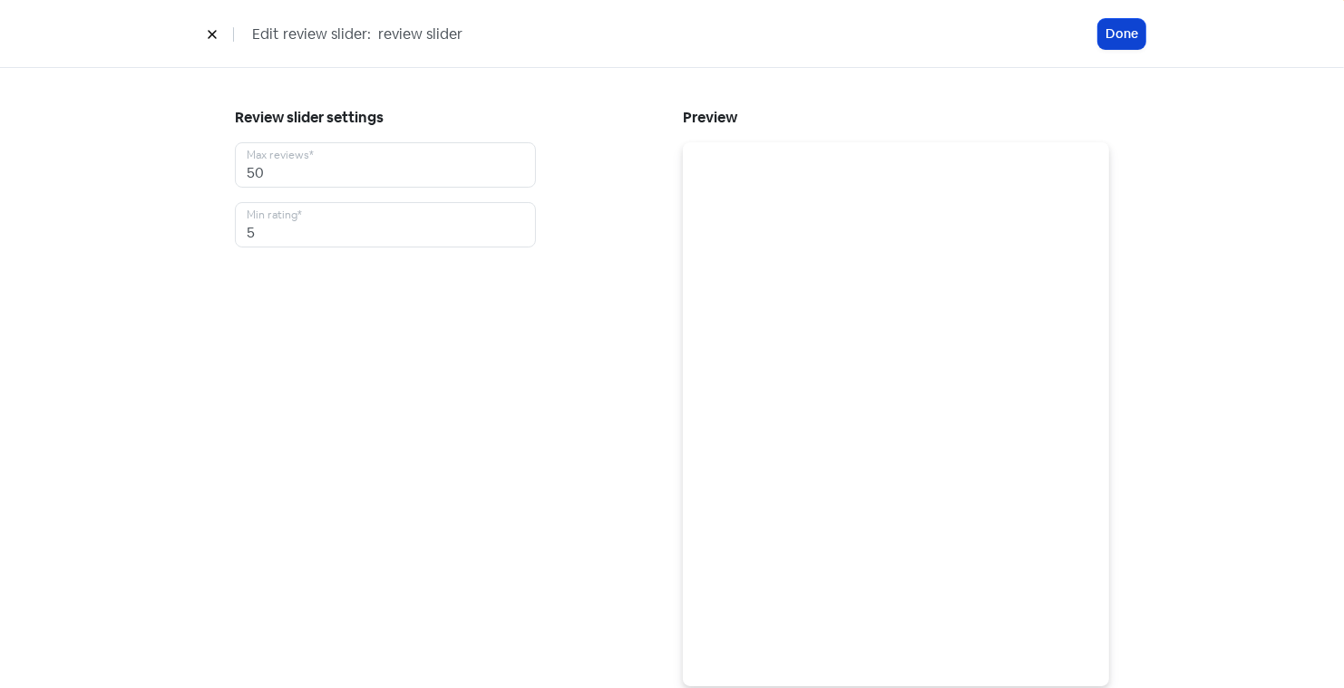
click at [1118, 33] on button "Done" at bounding box center [1121, 34] width 47 height 30
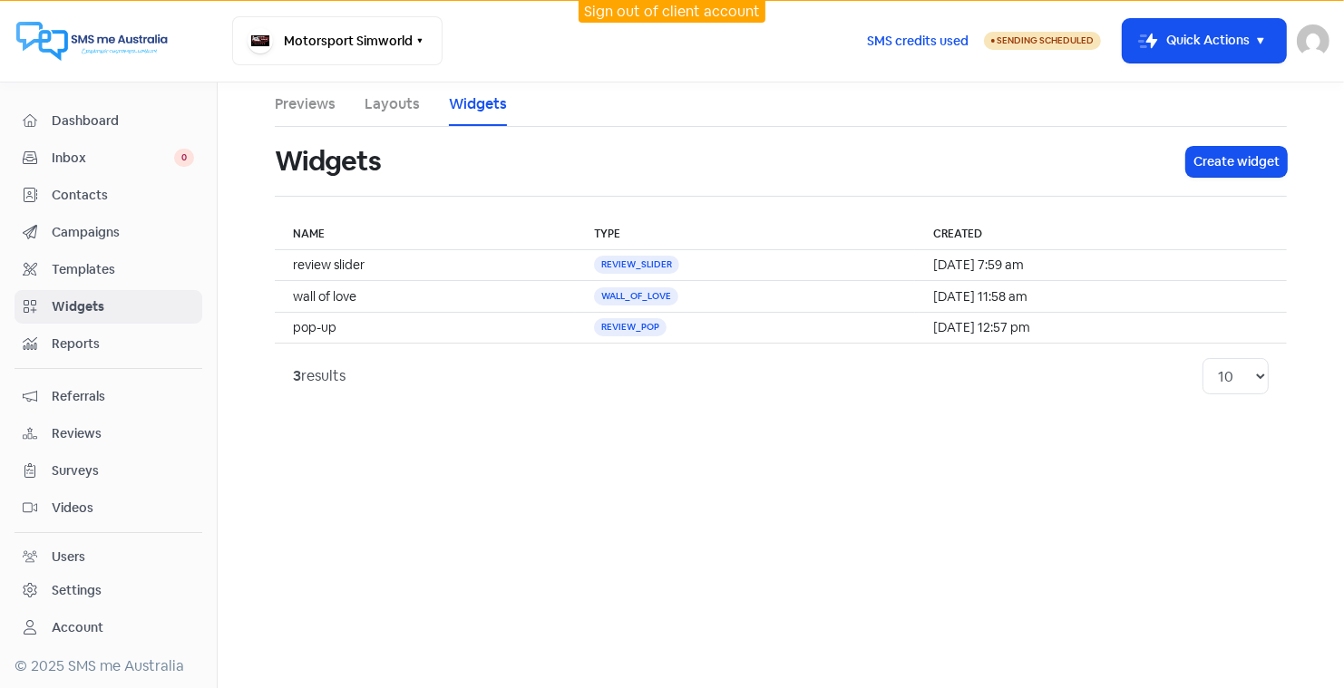
click at [308, 103] on link "Previews" at bounding box center [305, 104] width 61 height 22
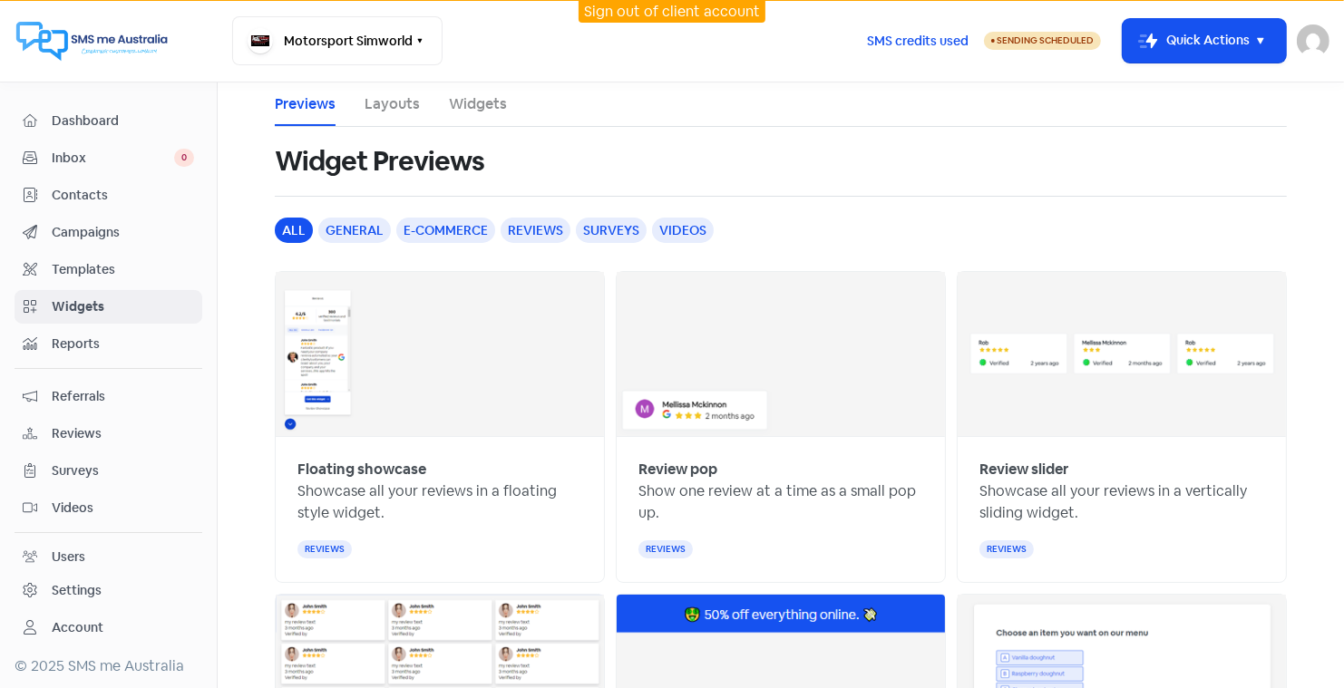
click at [373, 109] on link "Layouts" at bounding box center [392, 104] width 55 height 22
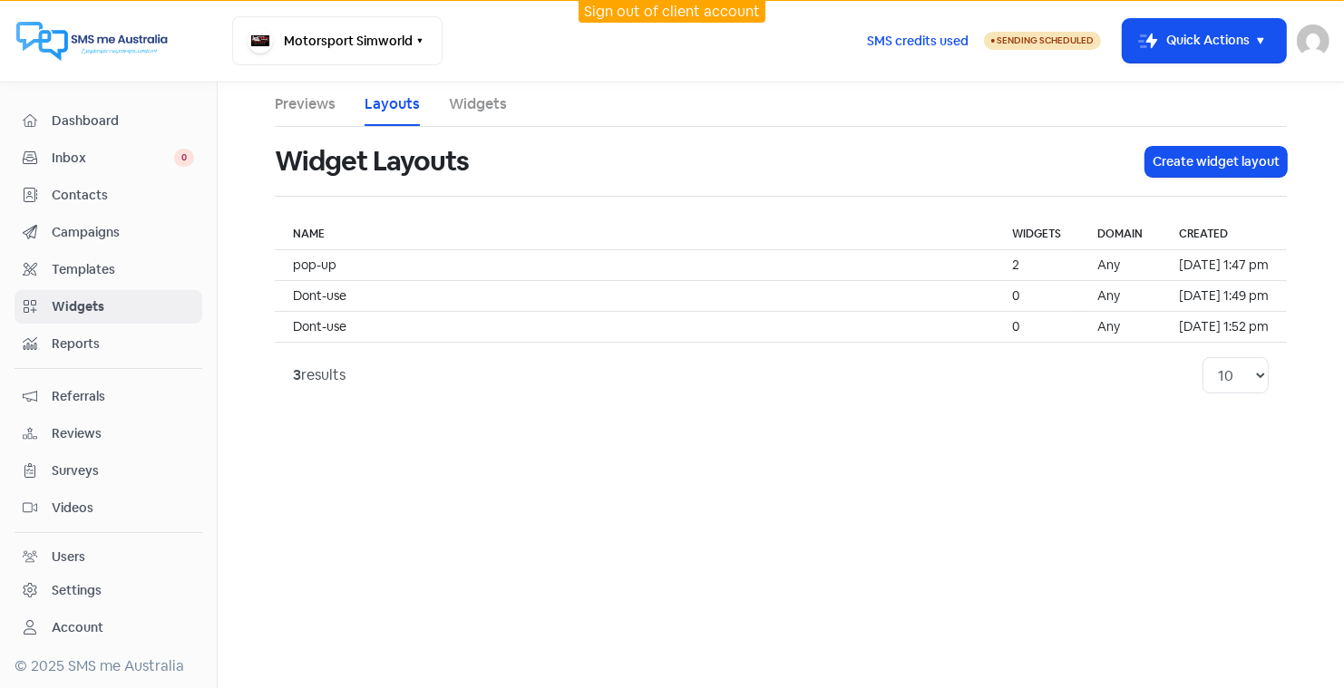
click at [482, 110] on link "Widgets" at bounding box center [478, 104] width 58 height 22
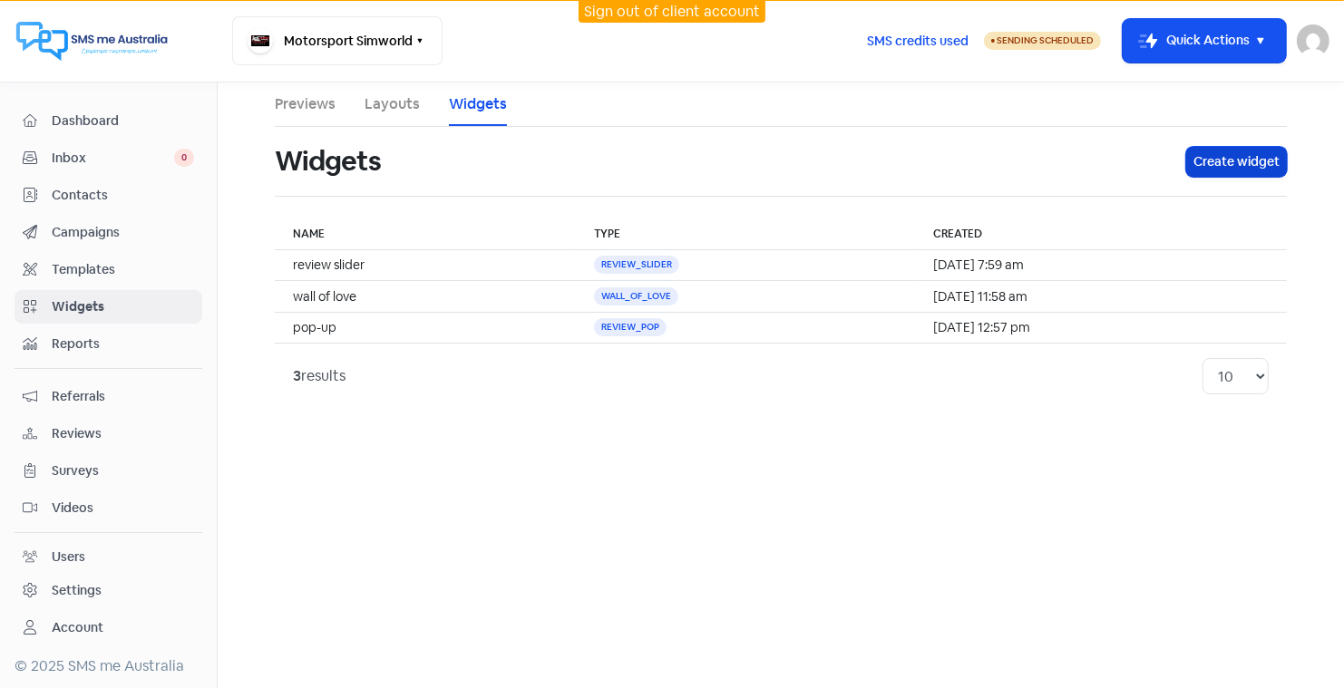
click at [1236, 166] on button "Create widget" at bounding box center [1236, 162] width 101 height 30
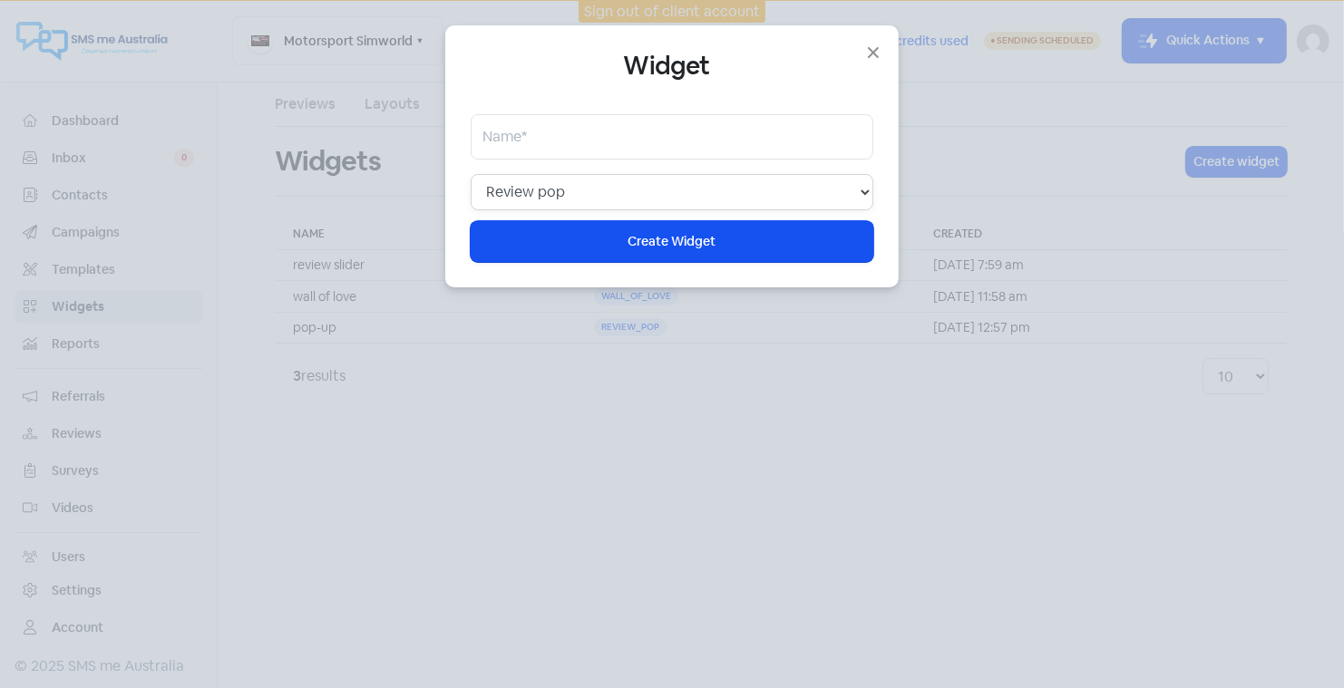
click at [864, 191] on select "Web chat Floating showcase Review pop Review slider Wall of love Top banner Sur…" at bounding box center [672, 192] width 403 height 36
select select "review_slider"
click at [526, 139] on input "text" at bounding box center [672, 136] width 403 height 45
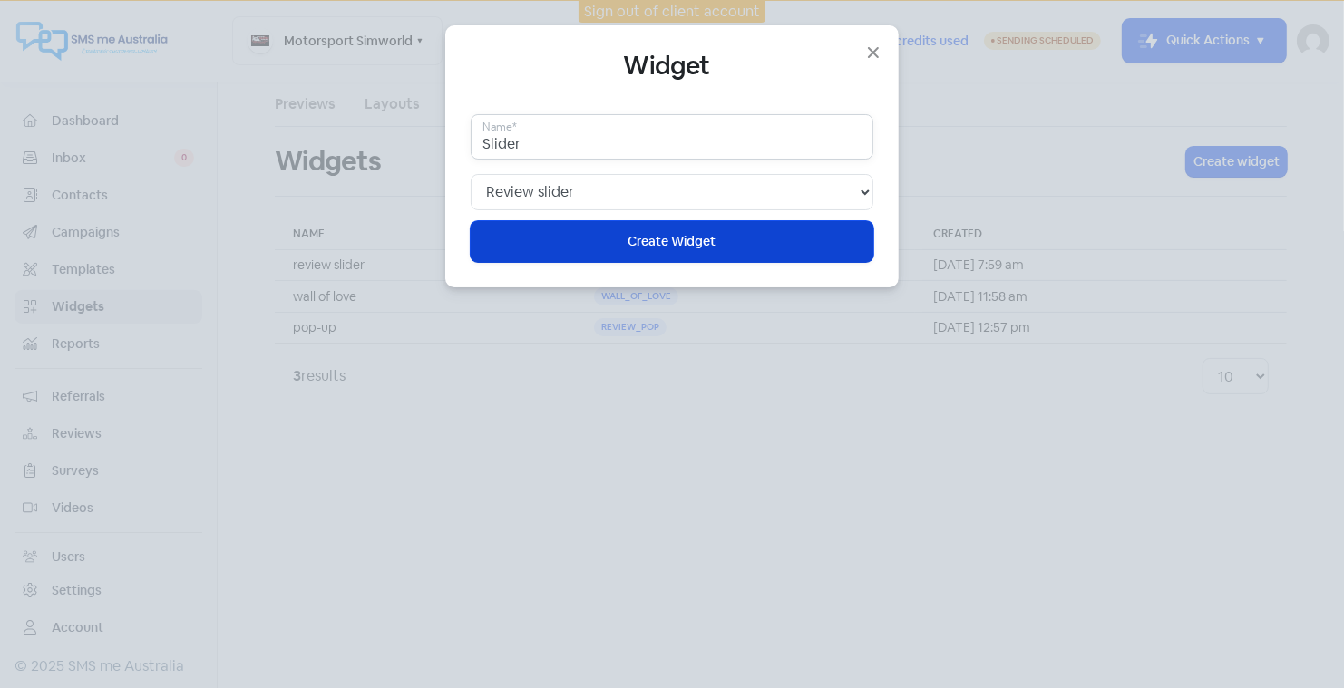
type input "Slider"
click at [627, 245] on button "Icon For Loading Create Widget" at bounding box center [672, 241] width 403 height 41
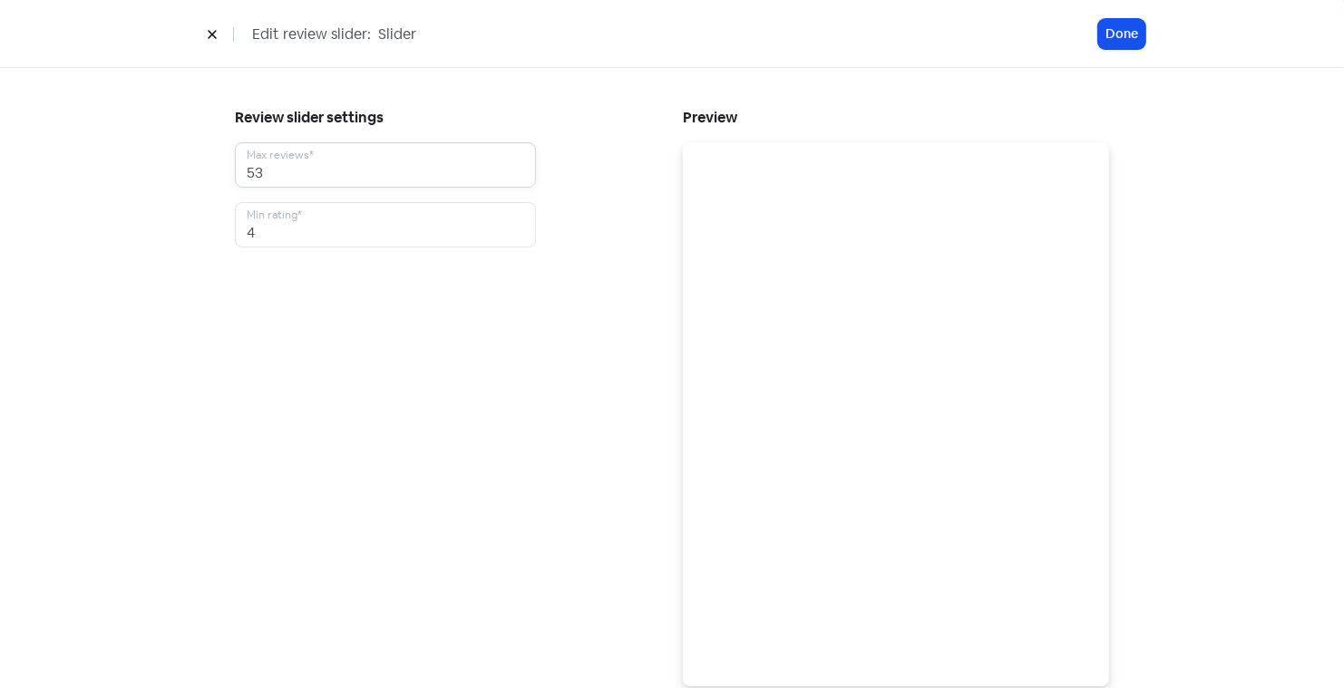
click at [519, 162] on input "53" at bounding box center [385, 164] width 301 height 45
click at [518, 179] on input "52" at bounding box center [385, 164] width 301 height 45
click at [518, 179] on input "51" at bounding box center [385, 164] width 301 height 45
type input "50"
click at [518, 179] on input "50" at bounding box center [385, 164] width 301 height 45
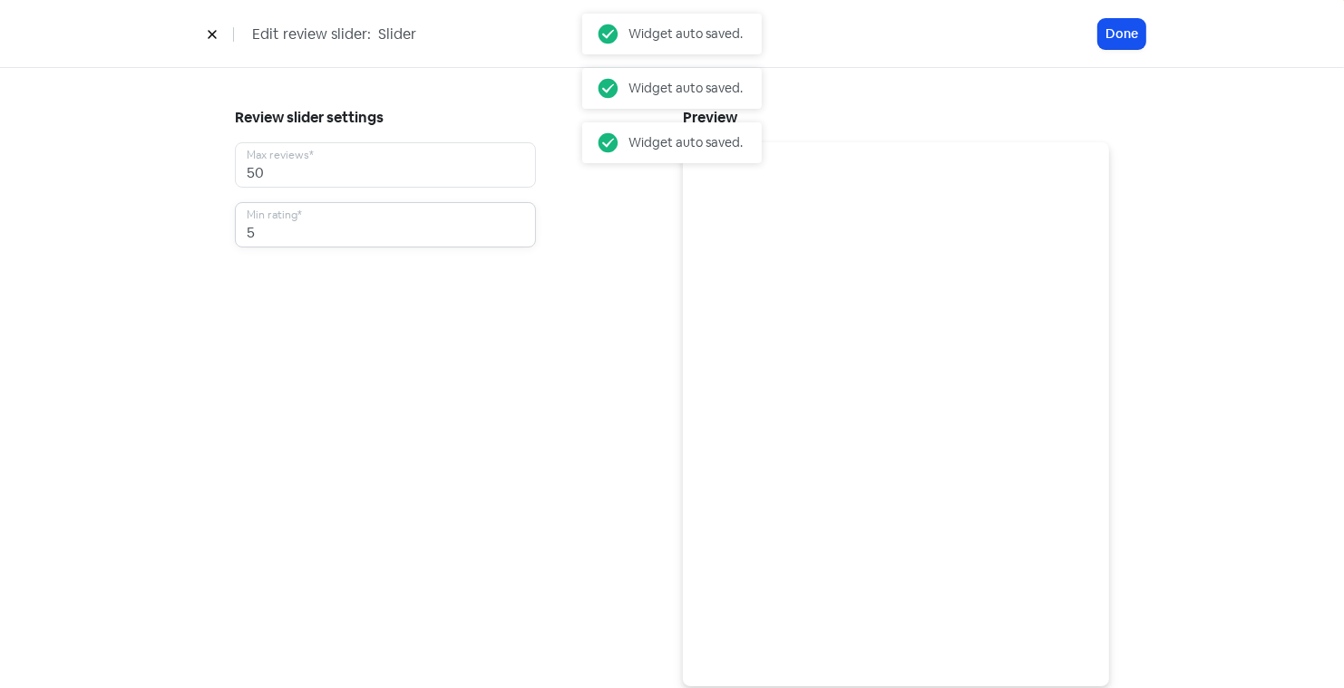
type input "5"
click at [517, 227] on input "5" at bounding box center [385, 224] width 301 height 45
click at [1123, 25] on button "Done" at bounding box center [1121, 34] width 47 height 30
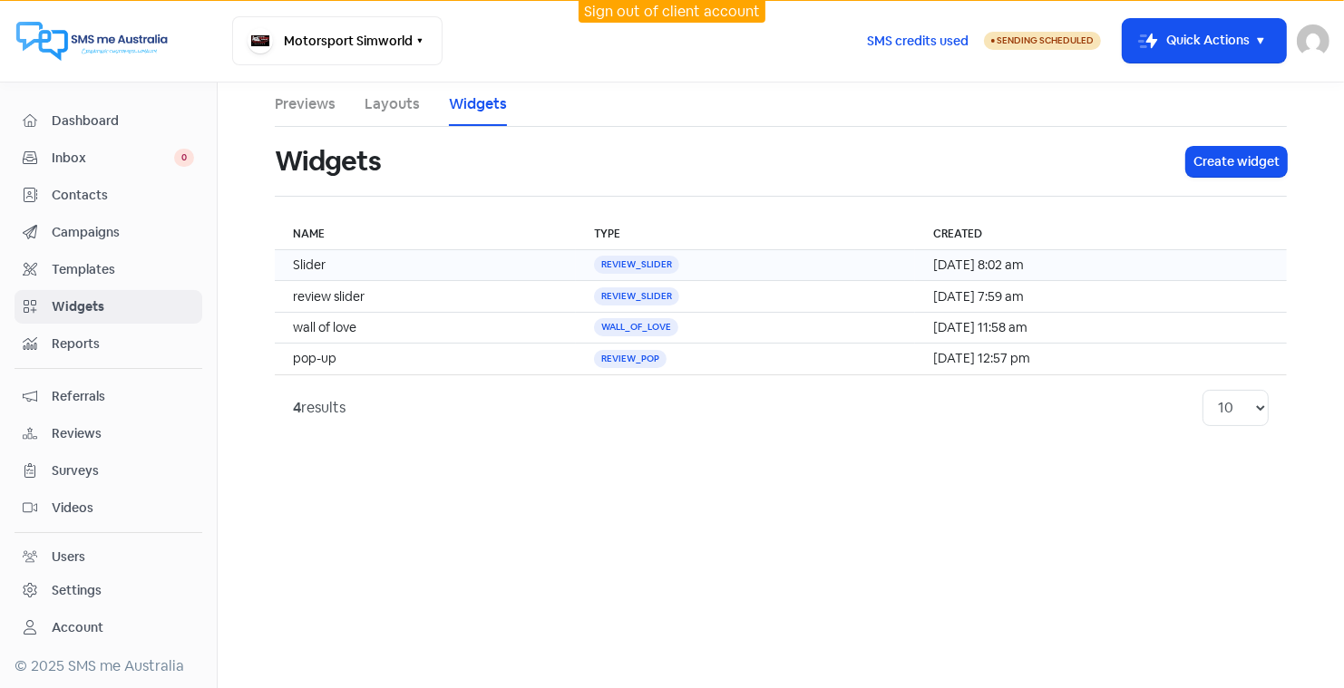
click at [312, 259] on td "Slider" at bounding box center [425, 265] width 301 height 31
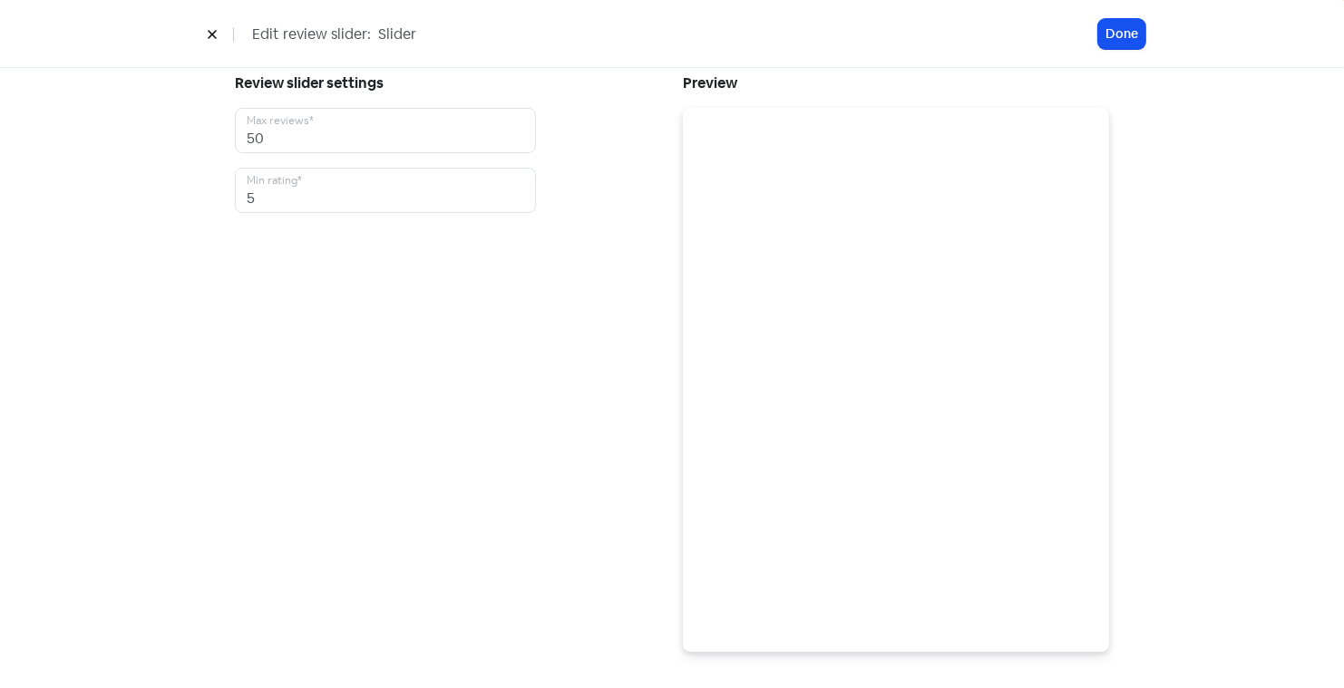
scroll to position [27, 0]
click at [209, 33] on icon at bounding box center [212, 34] width 11 height 11
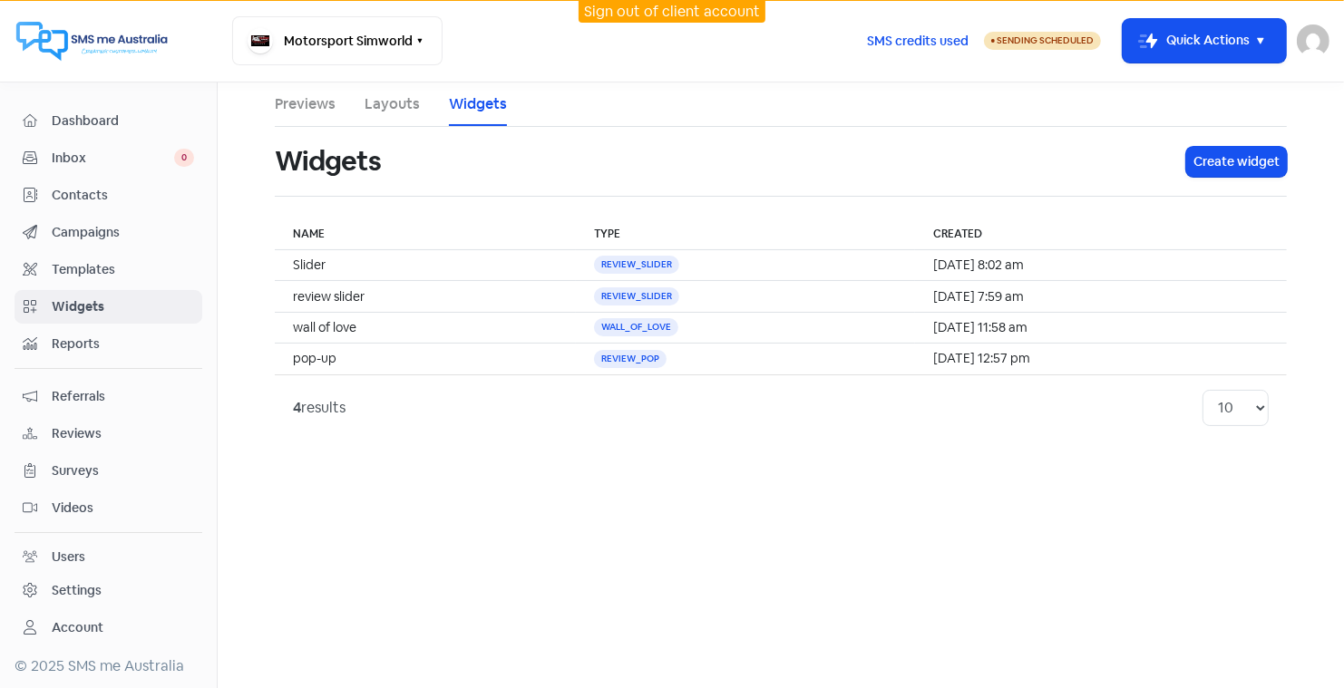
click at [84, 581] on div "Settings" at bounding box center [77, 590] width 50 height 19
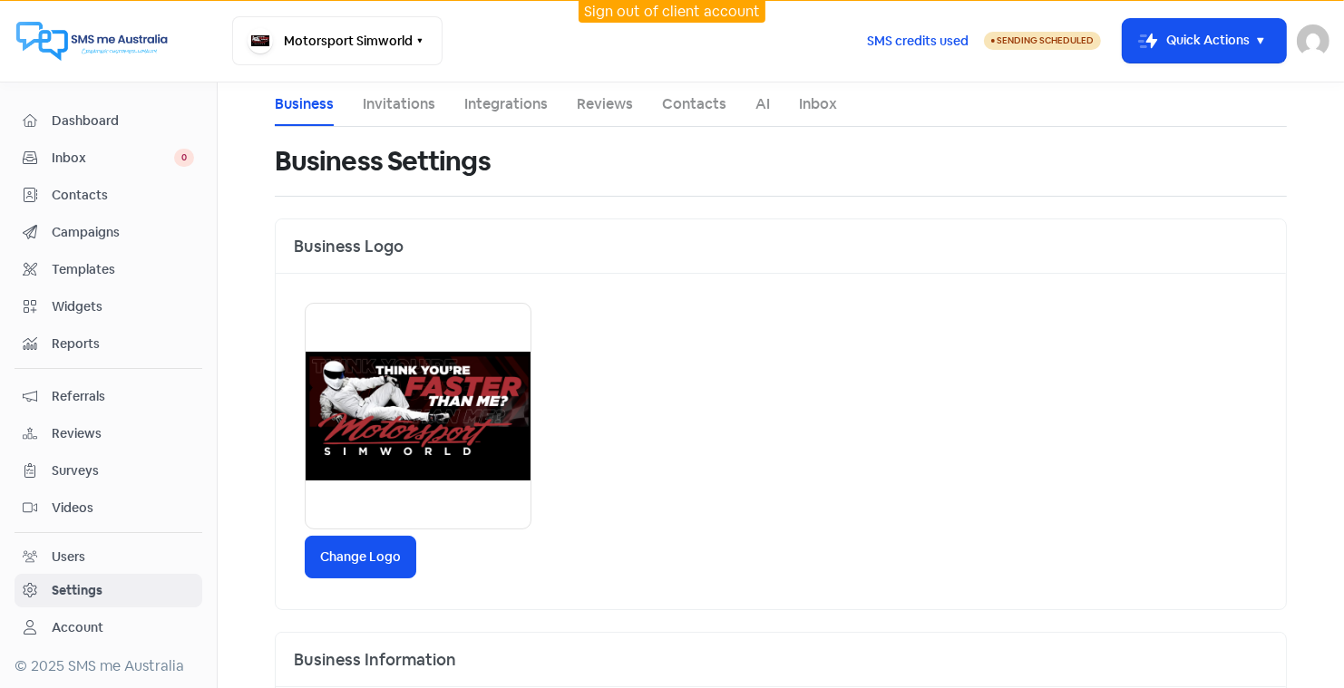
click at [85, 428] on span "Reviews" at bounding box center [123, 434] width 142 height 19
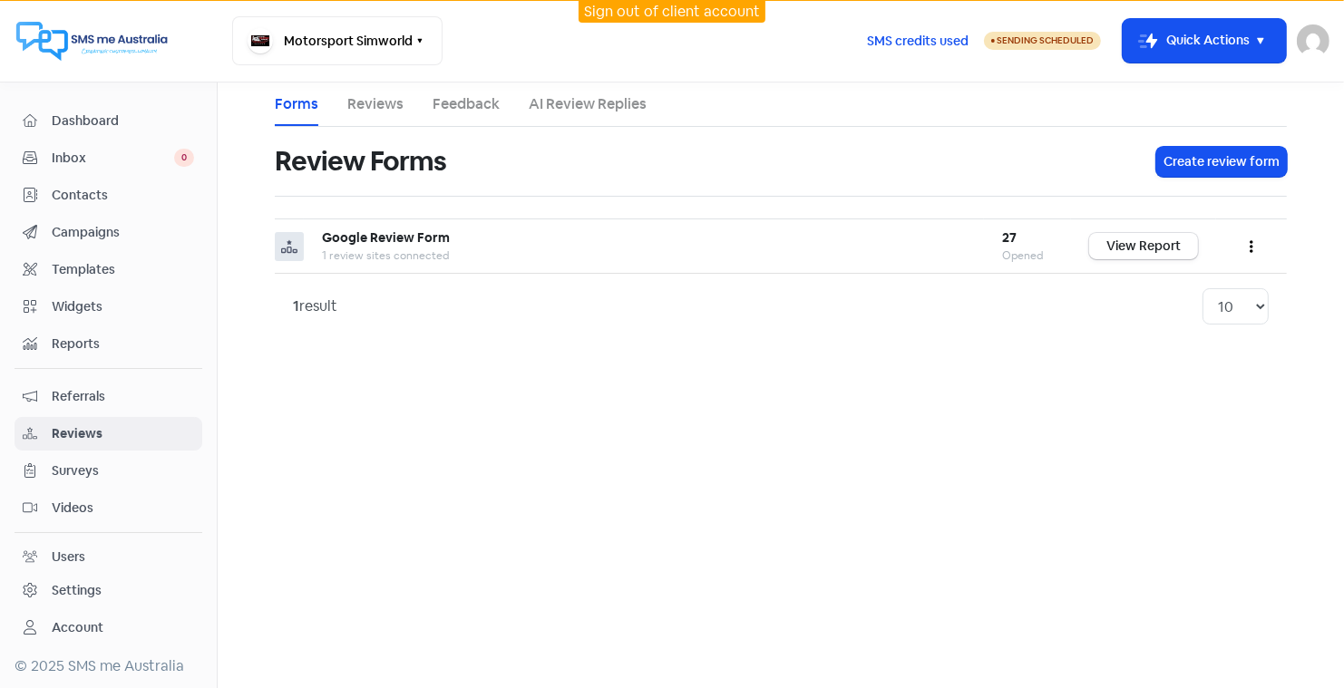
click at [62, 342] on span "Reports" at bounding box center [123, 344] width 142 height 19
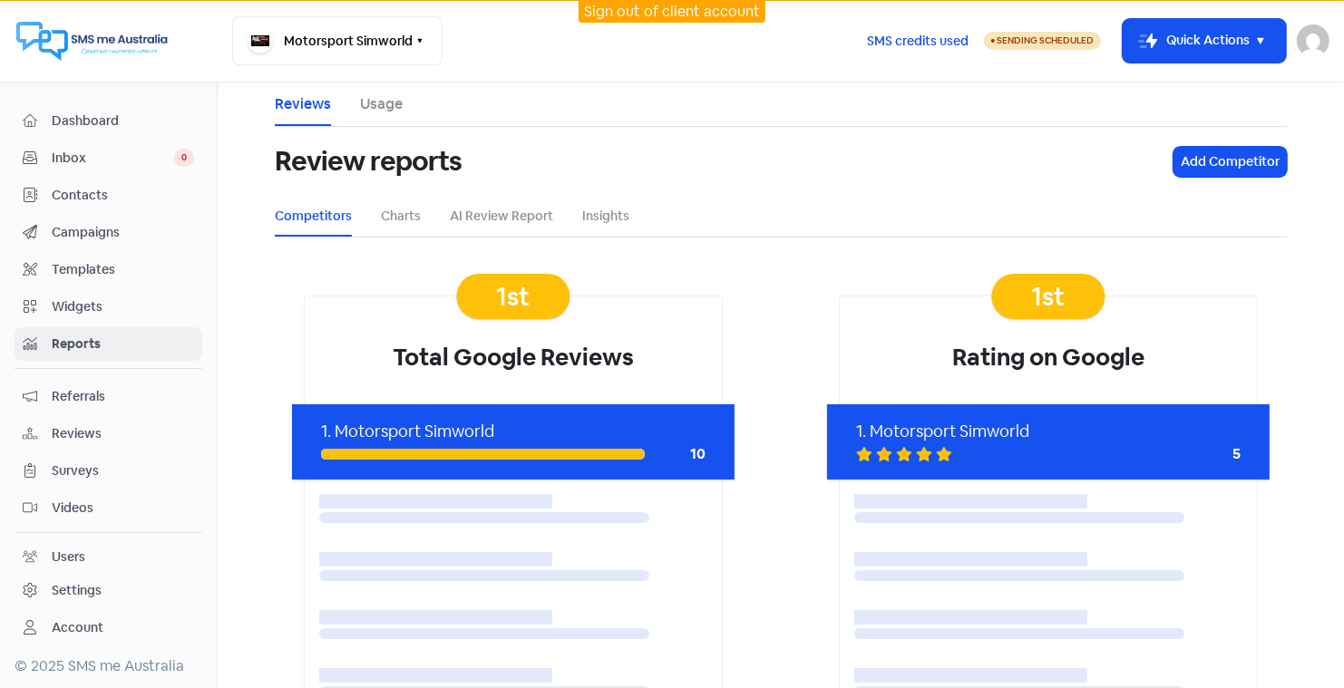
click at [78, 302] on span "Widgets" at bounding box center [123, 307] width 142 height 19
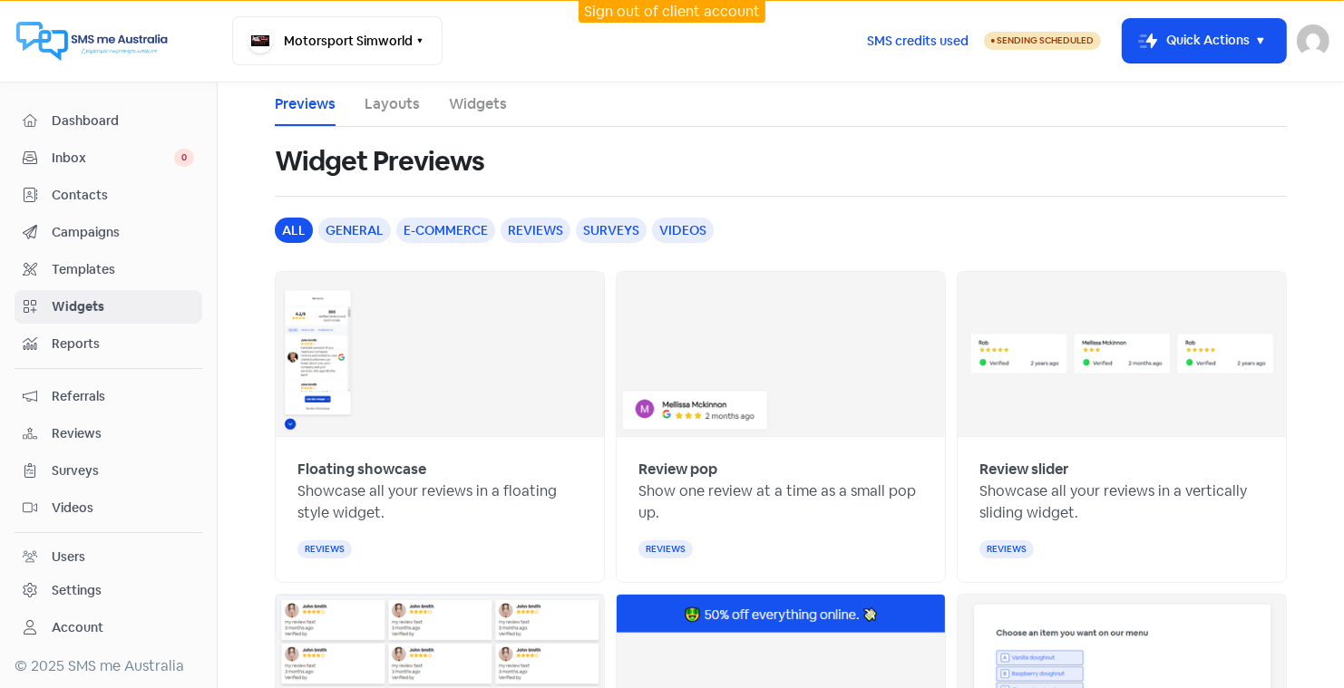
click at [388, 98] on link "Layouts" at bounding box center [392, 104] width 55 height 22
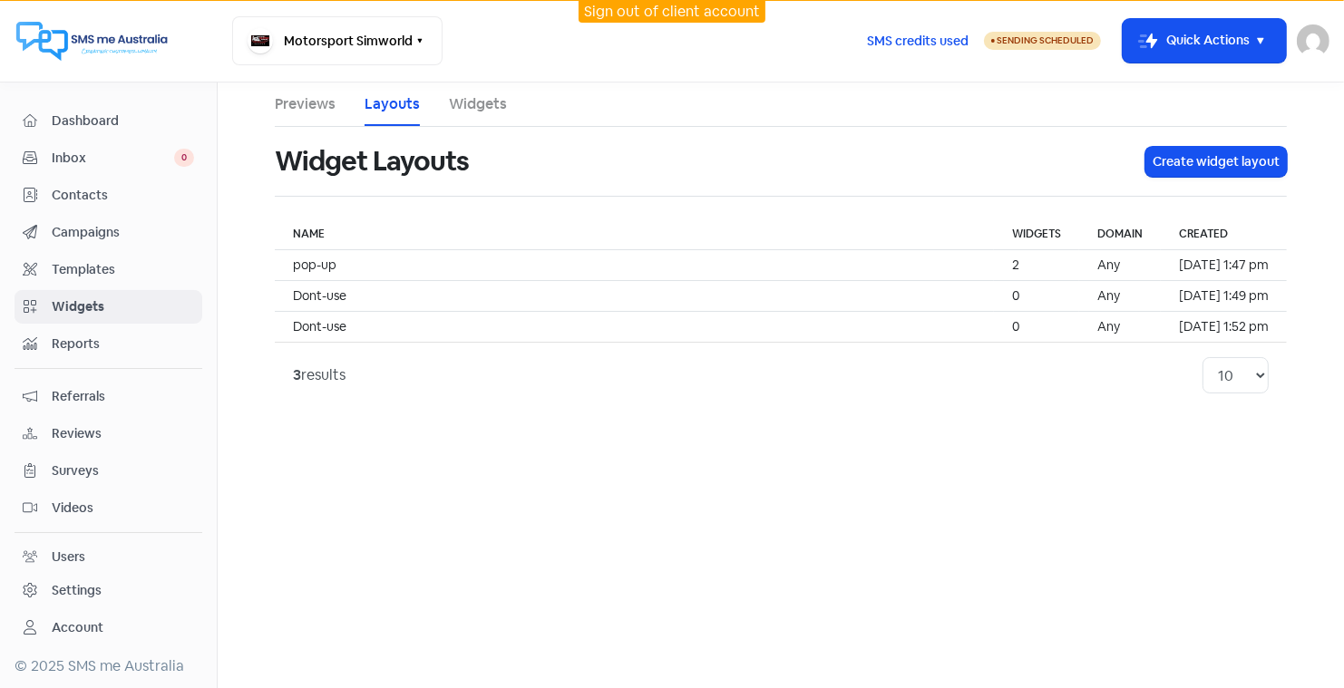
click at [388, 101] on link "Layouts" at bounding box center [392, 104] width 55 height 22
click at [462, 107] on link "Widgets" at bounding box center [478, 104] width 58 height 22
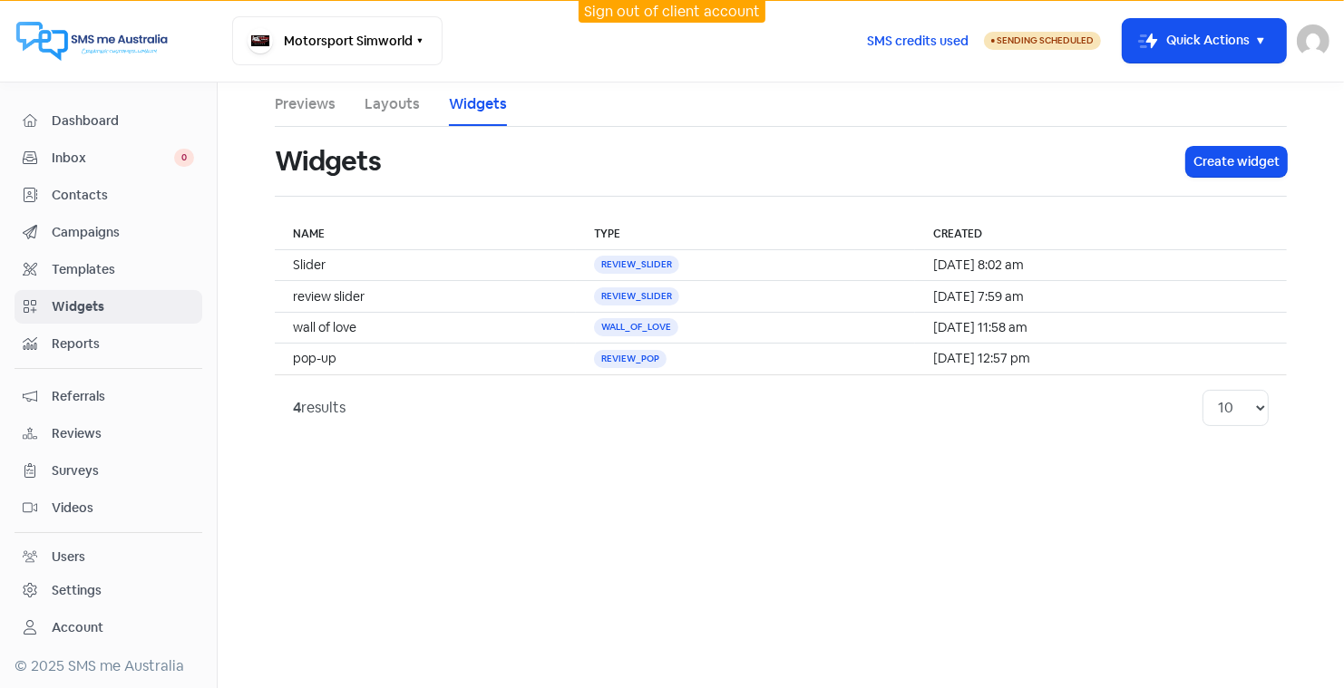
click at [386, 103] on link "Layouts" at bounding box center [392, 104] width 55 height 22
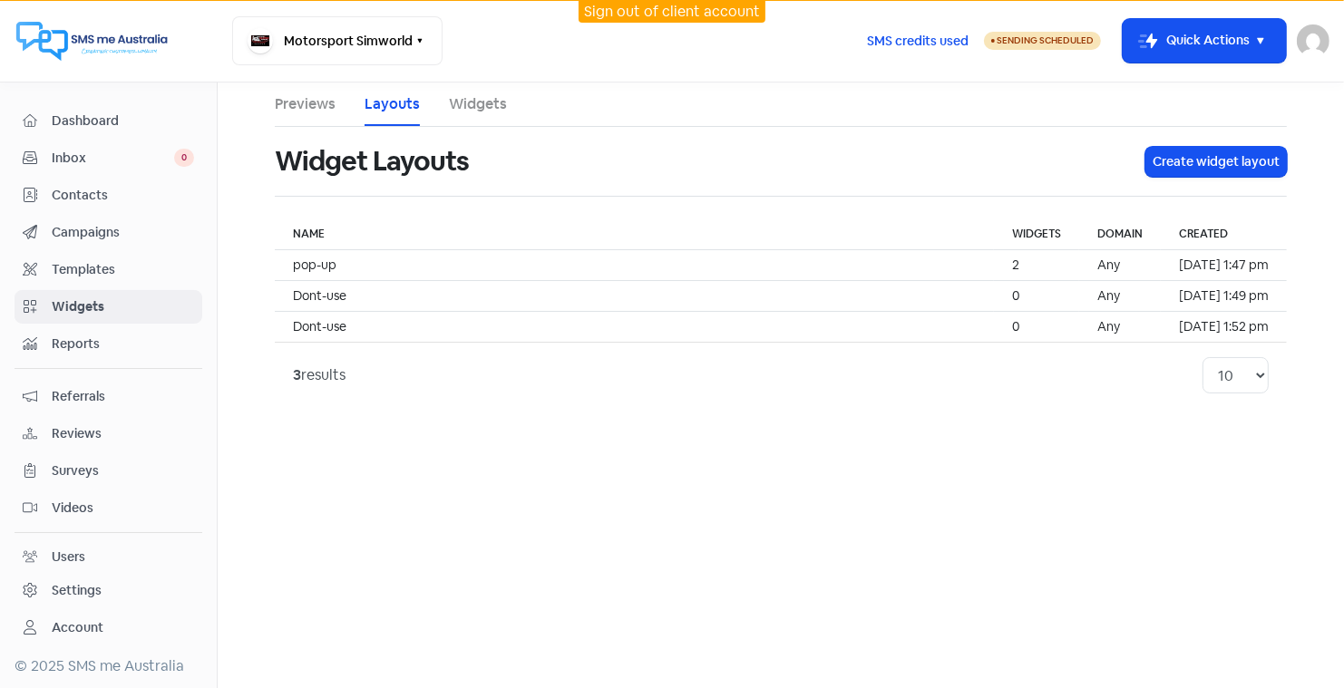
click at [472, 102] on link "Widgets" at bounding box center [478, 104] width 58 height 22
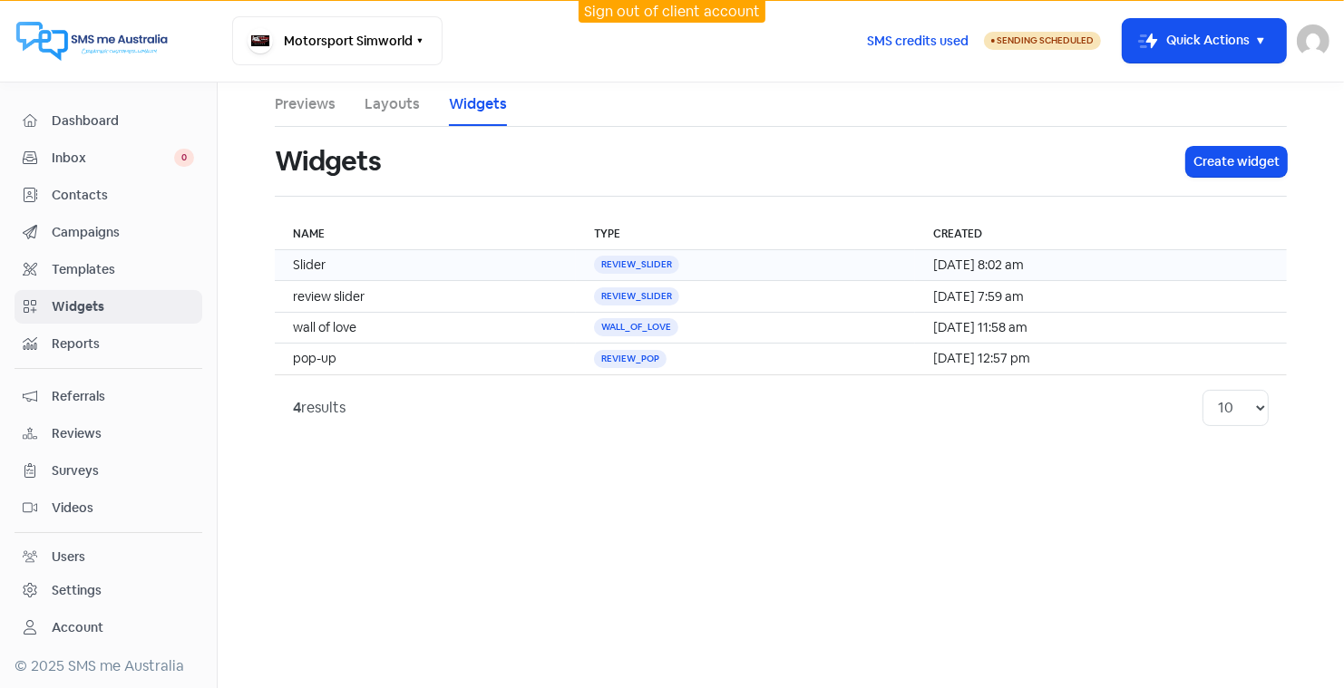
click at [311, 257] on td "Slider" at bounding box center [425, 265] width 301 height 31
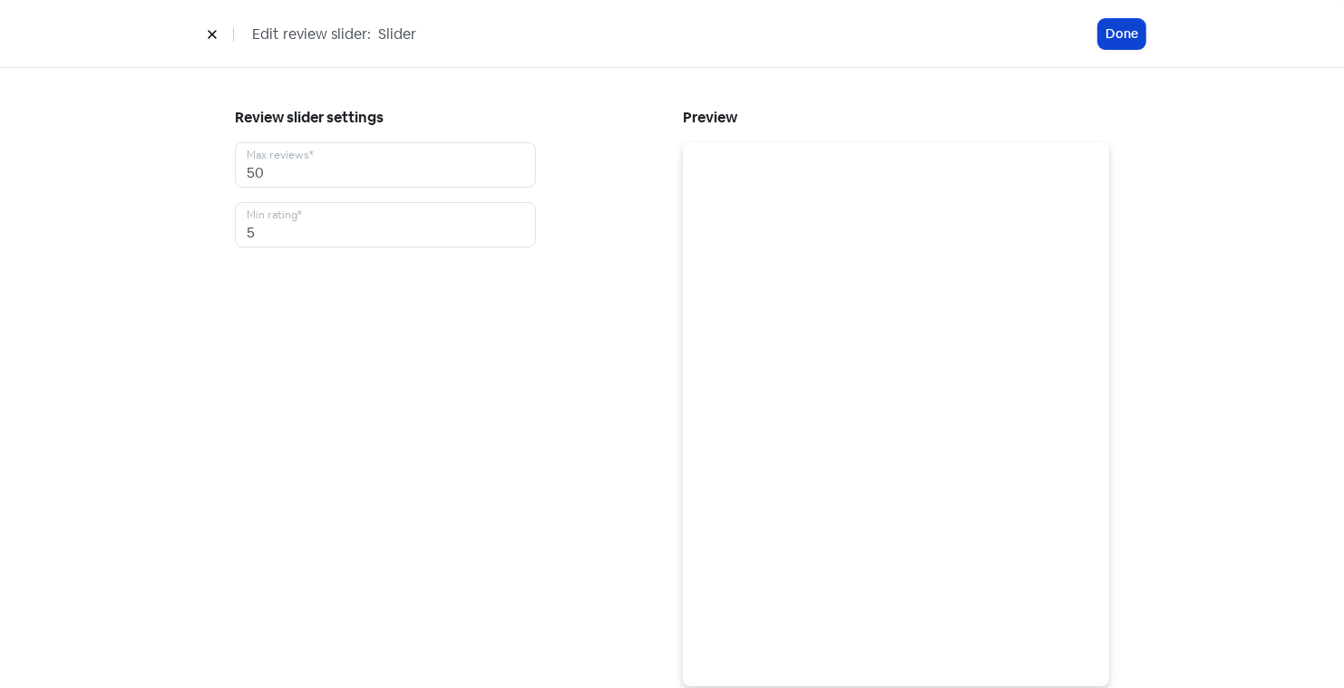
click at [1106, 37] on button "Done" at bounding box center [1121, 34] width 47 height 30
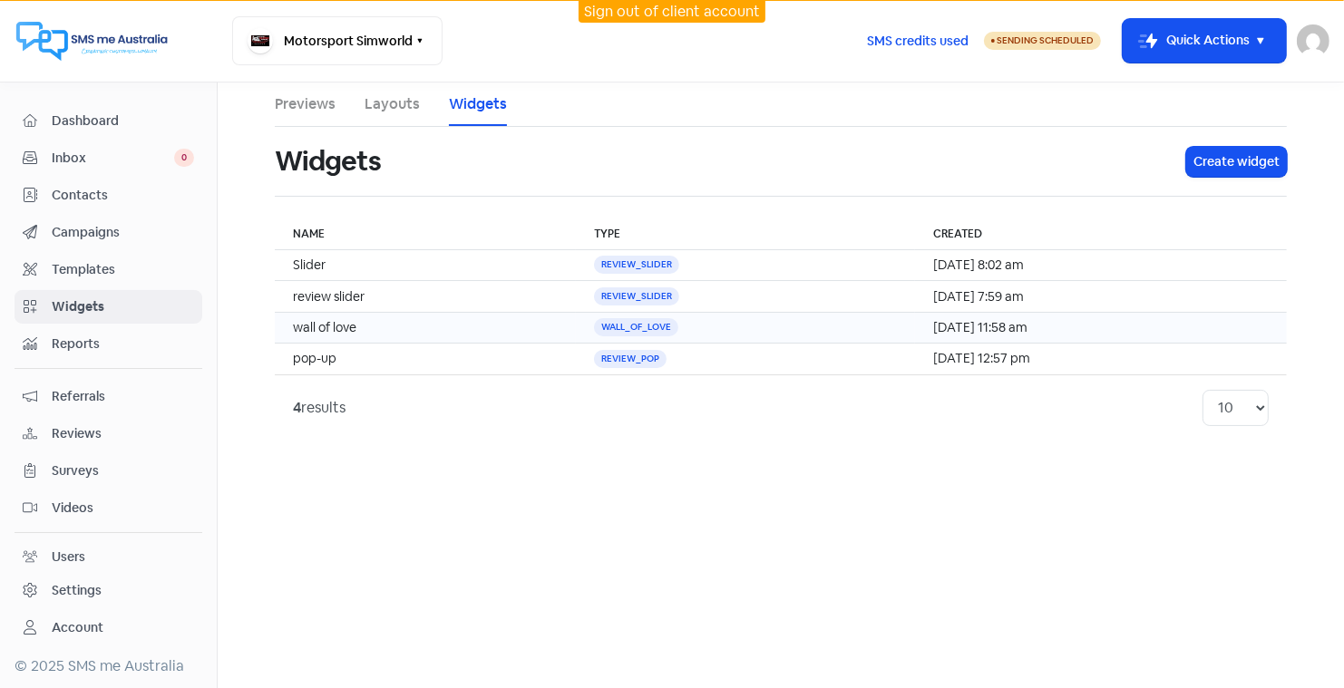
click at [336, 322] on td "wall of love" at bounding box center [425, 327] width 301 height 31
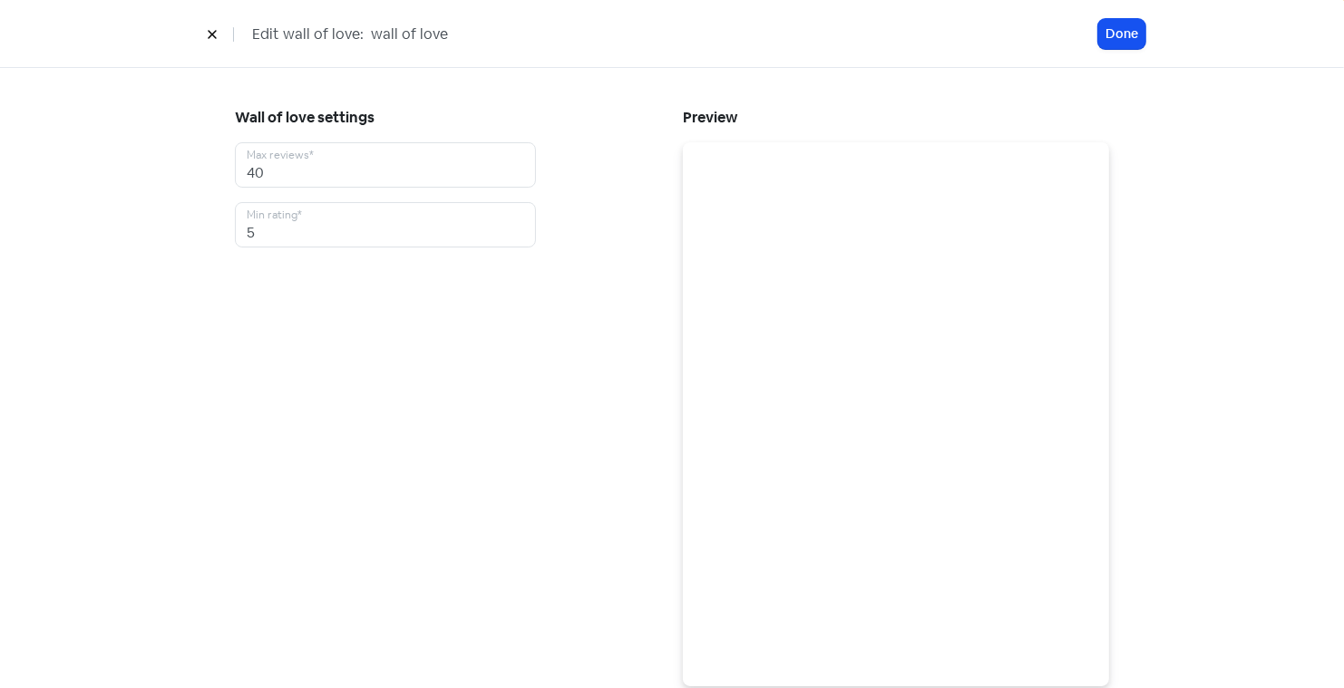
click at [210, 30] on icon at bounding box center [212, 34] width 11 height 11
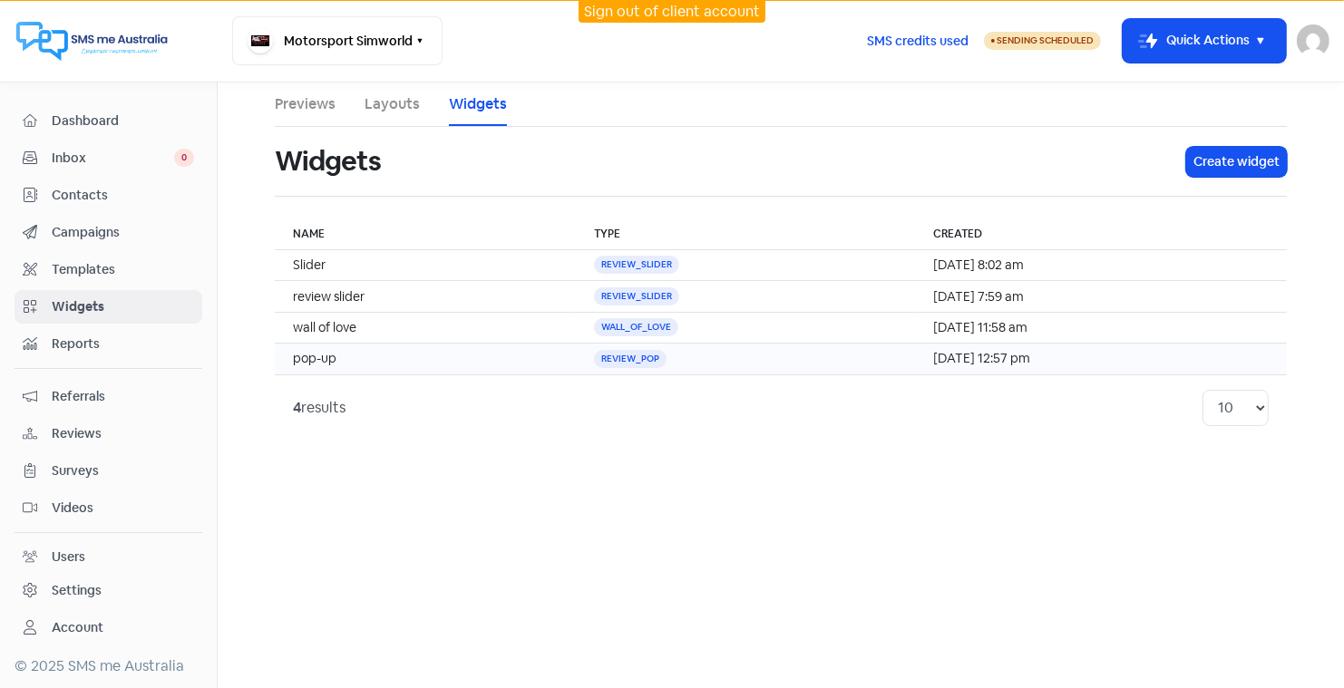
click at [321, 361] on td "pop-up" at bounding box center [425, 359] width 301 height 31
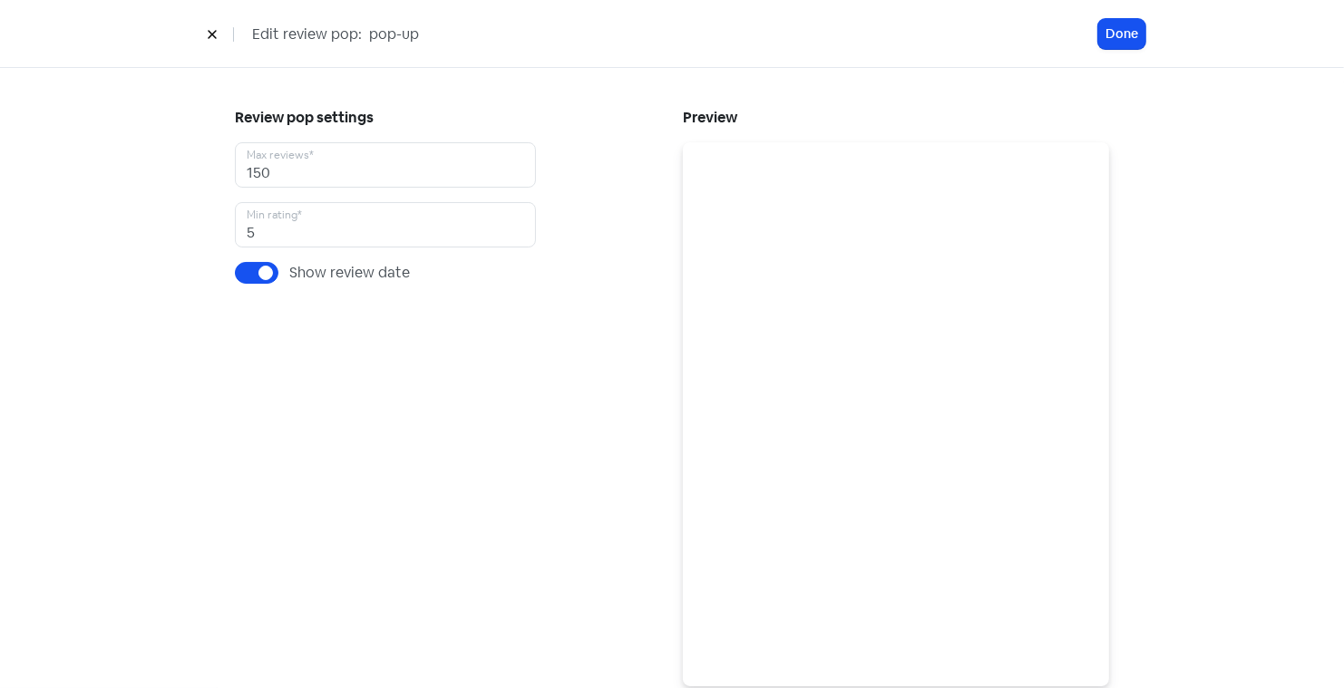
scroll to position [34, 0]
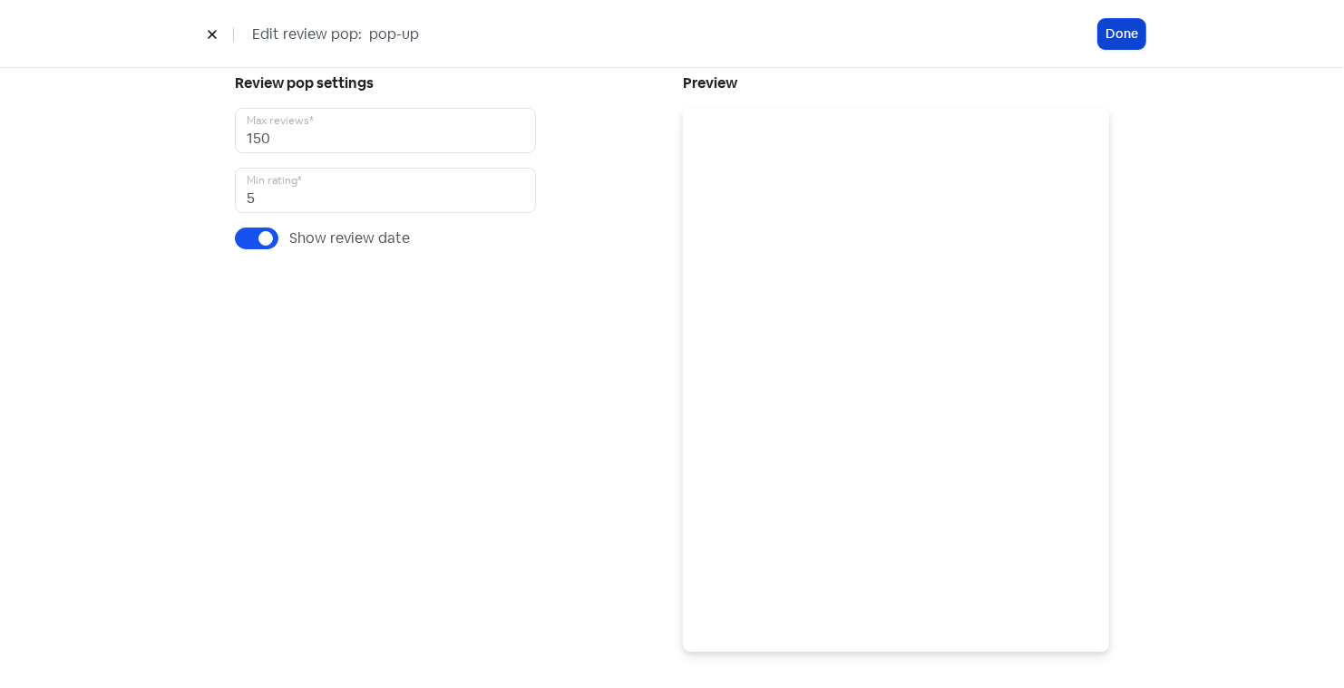
click at [1118, 30] on button "Done" at bounding box center [1121, 34] width 47 height 30
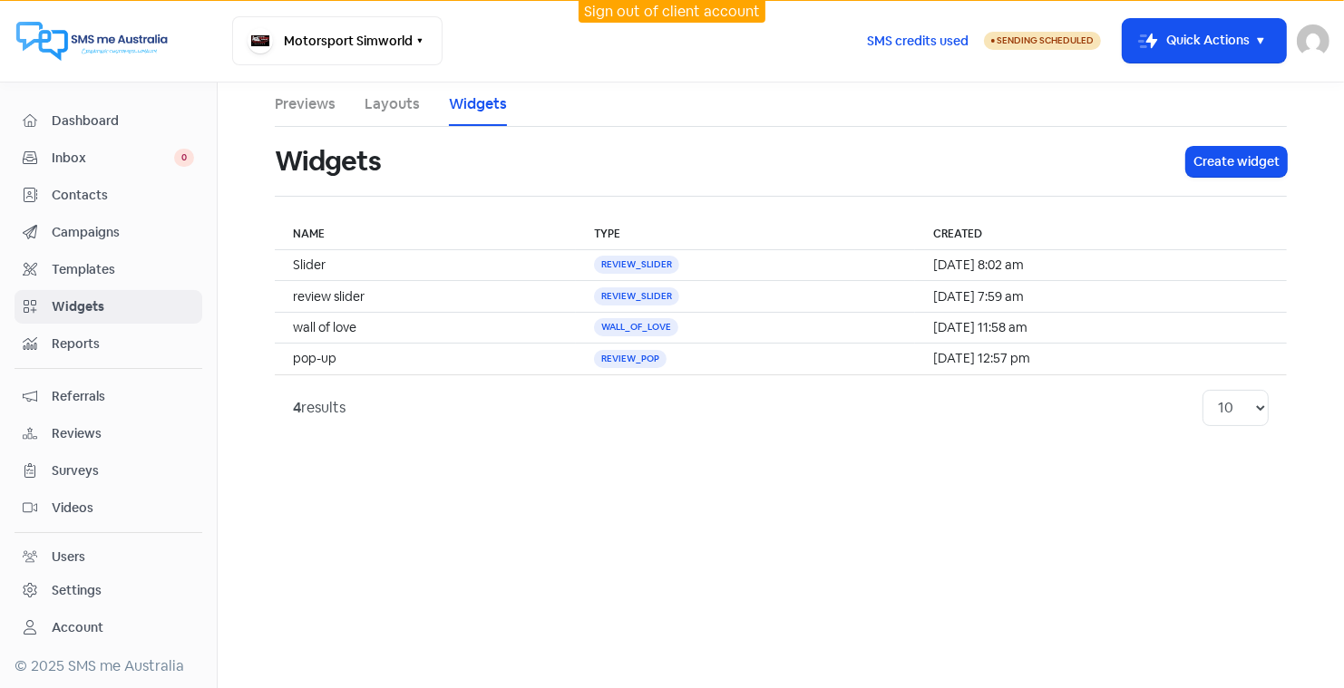
click at [390, 102] on link "Layouts" at bounding box center [392, 104] width 55 height 22
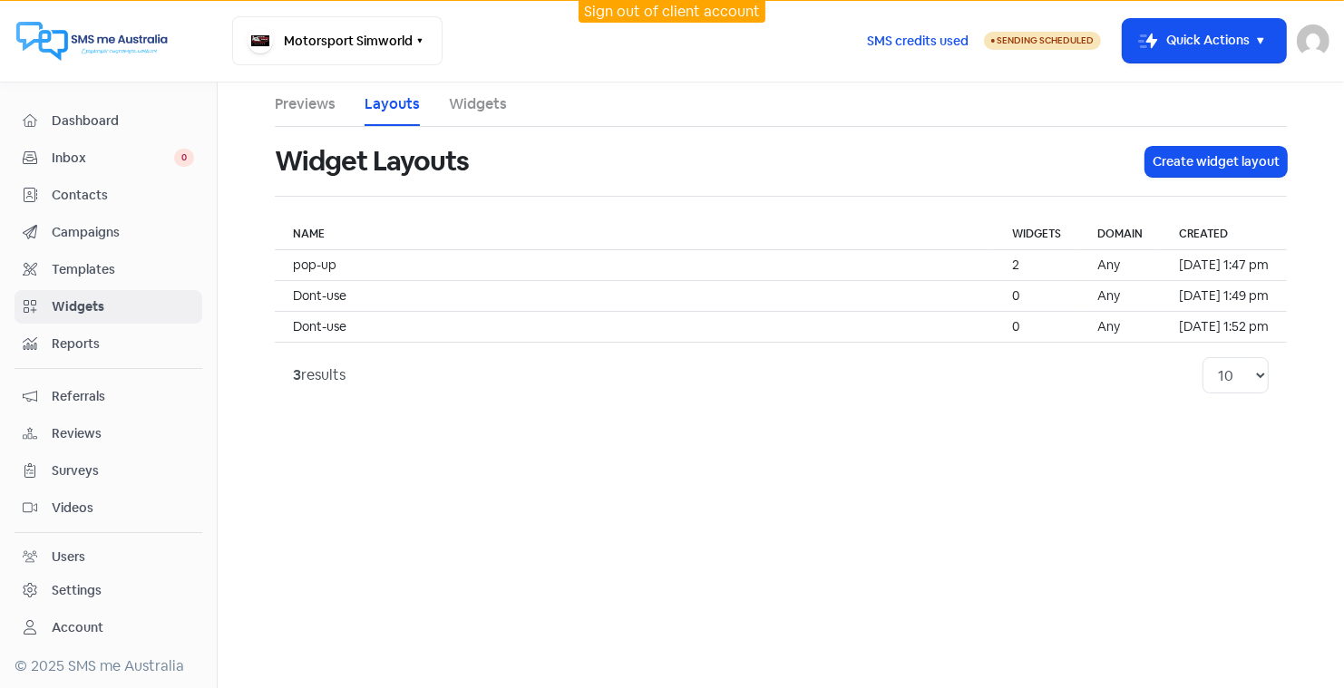
click at [390, 102] on link "Layouts" at bounding box center [392, 104] width 55 height 22
click at [499, 98] on link "Widgets" at bounding box center [478, 104] width 58 height 22
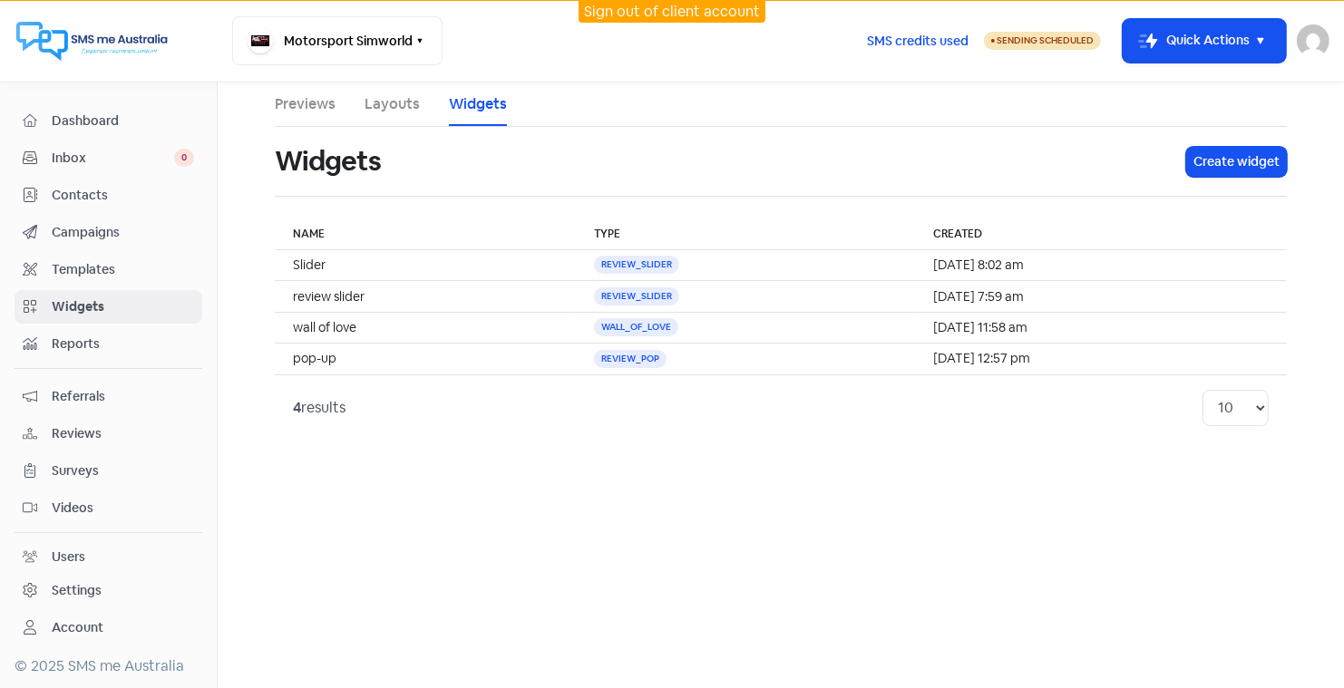
click at [391, 105] on link "Layouts" at bounding box center [392, 104] width 55 height 22
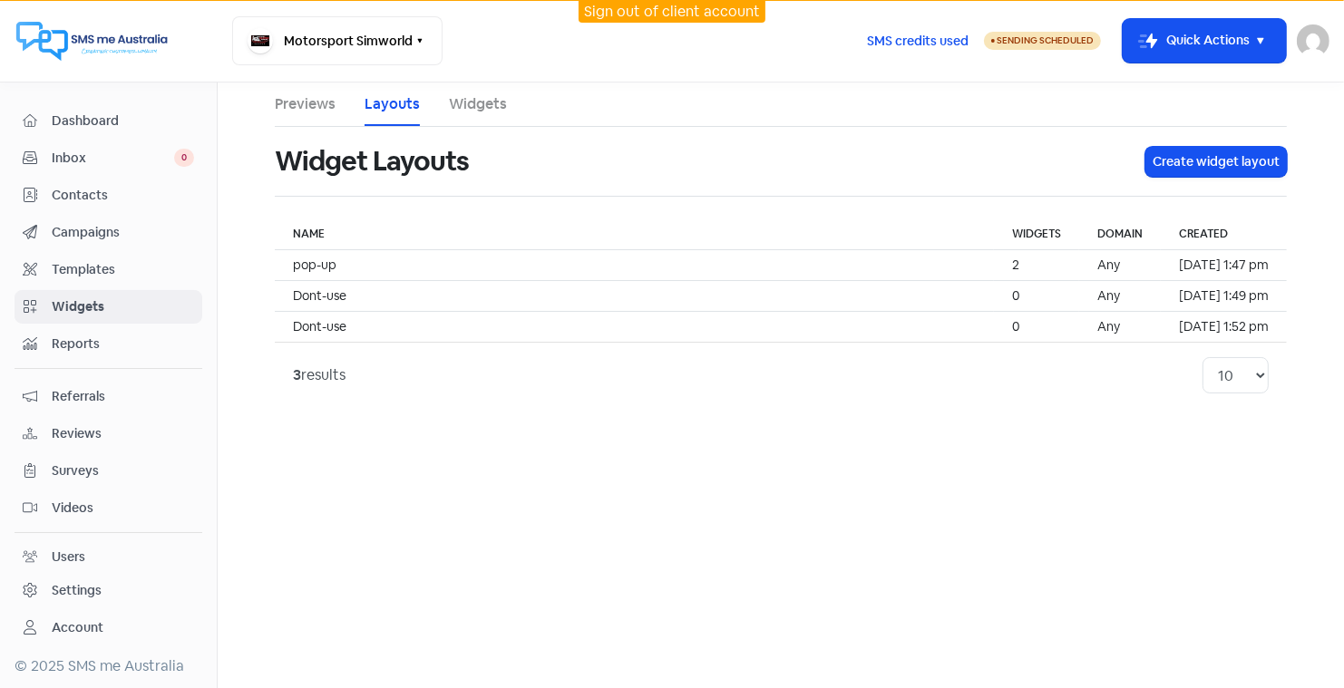
click at [71, 548] on div "Users" at bounding box center [69, 557] width 34 height 19
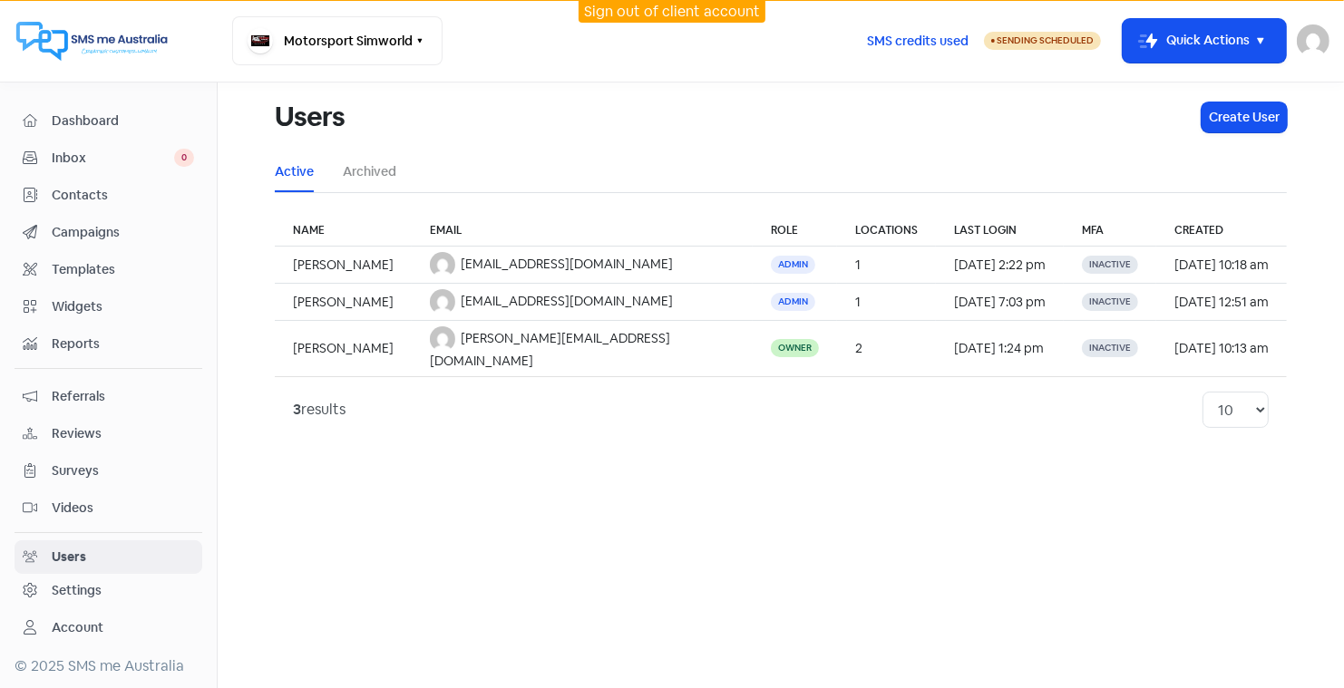
click at [78, 462] on span "Surveys" at bounding box center [123, 471] width 142 height 19
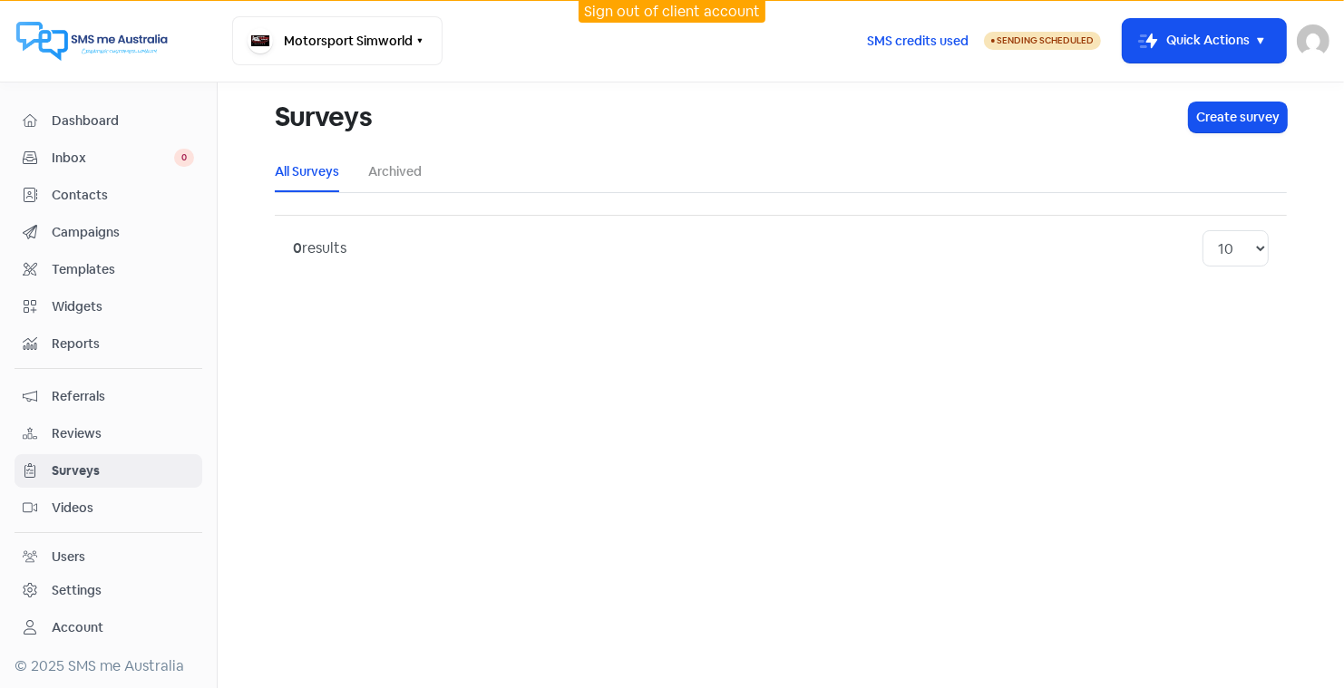
click at [83, 425] on span "Reviews" at bounding box center [123, 434] width 142 height 19
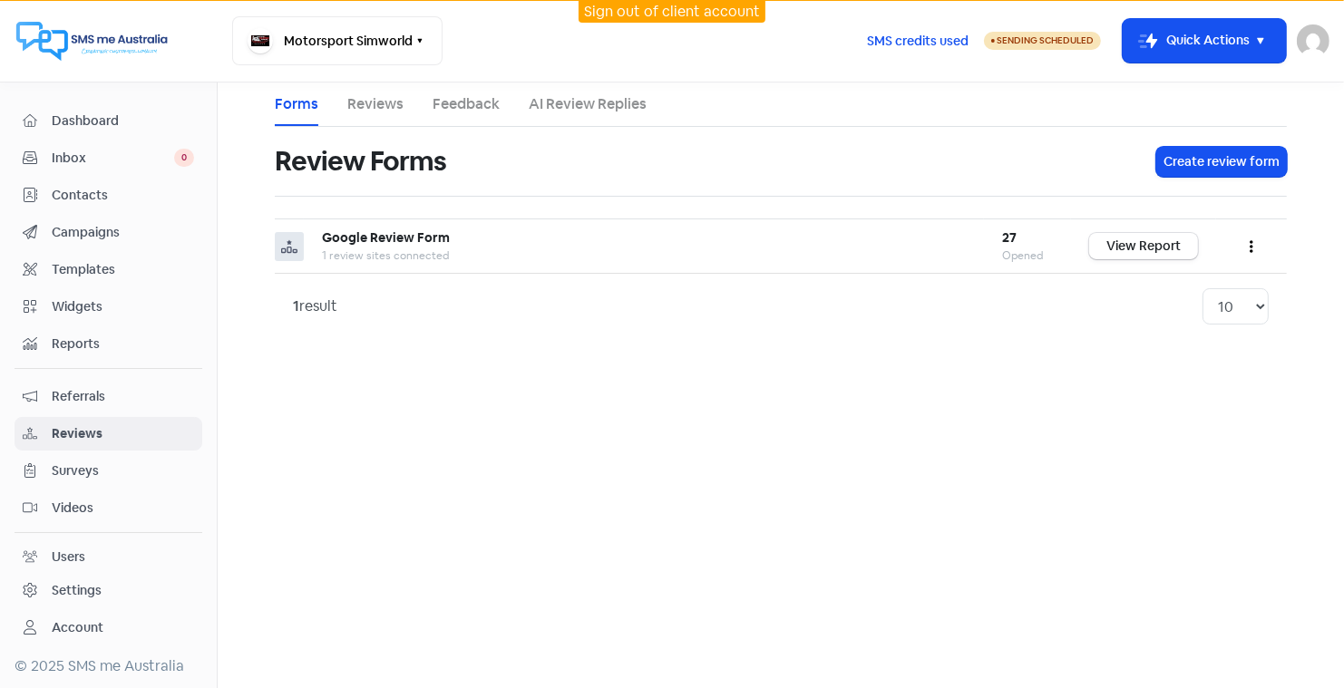
click at [83, 340] on span "Reports" at bounding box center [123, 344] width 142 height 19
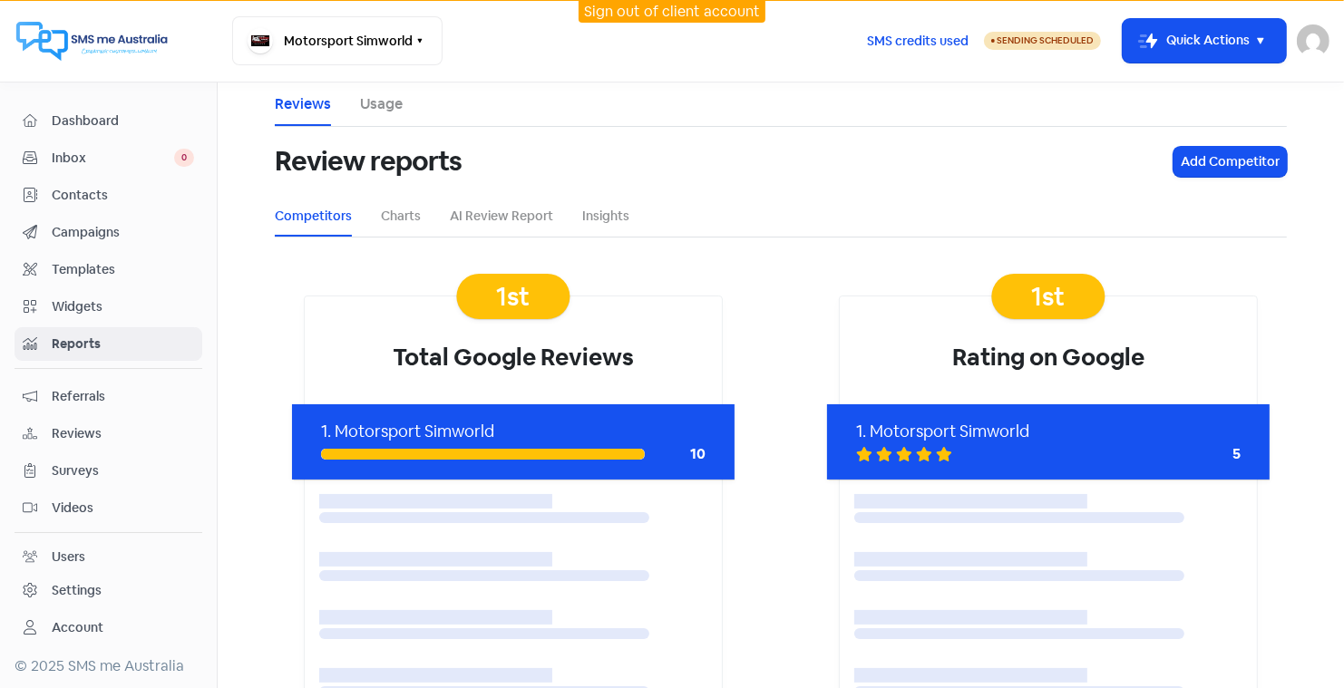
click at [78, 298] on span "Widgets" at bounding box center [123, 307] width 142 height 19
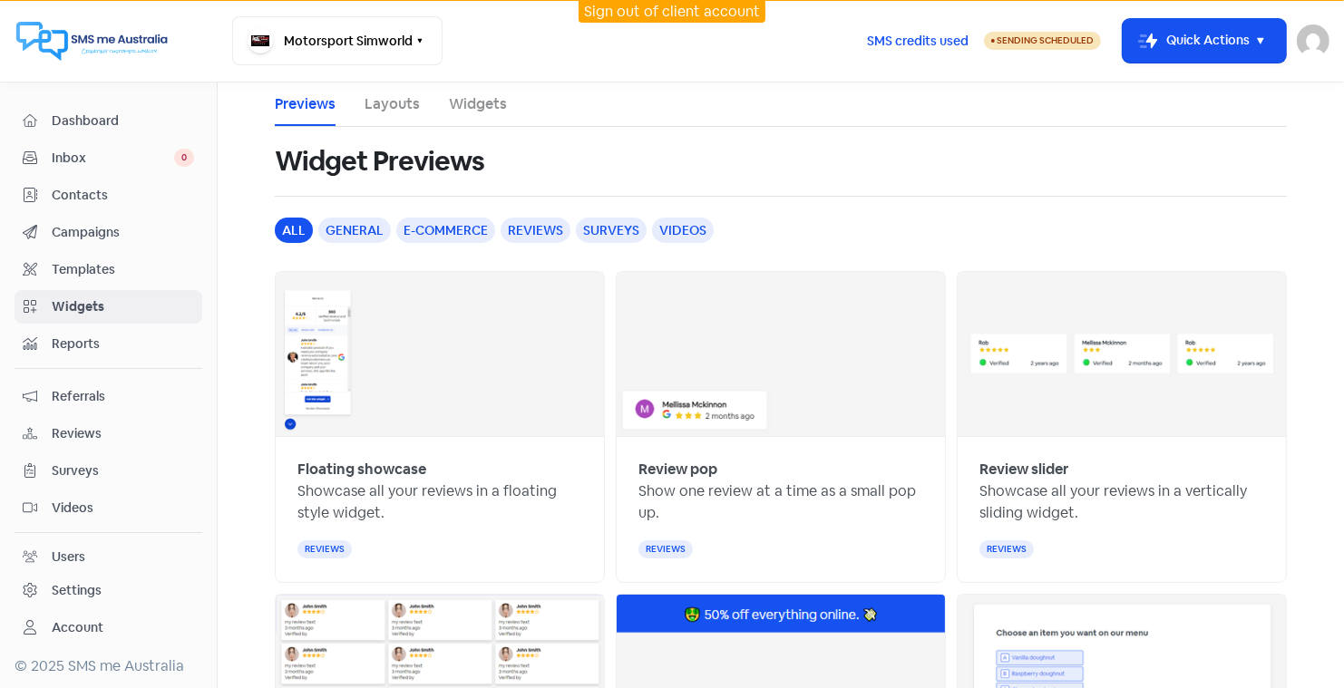
click at [396, 101] on link "Layouts" at bounding box center [392, 104] width 55 height 22
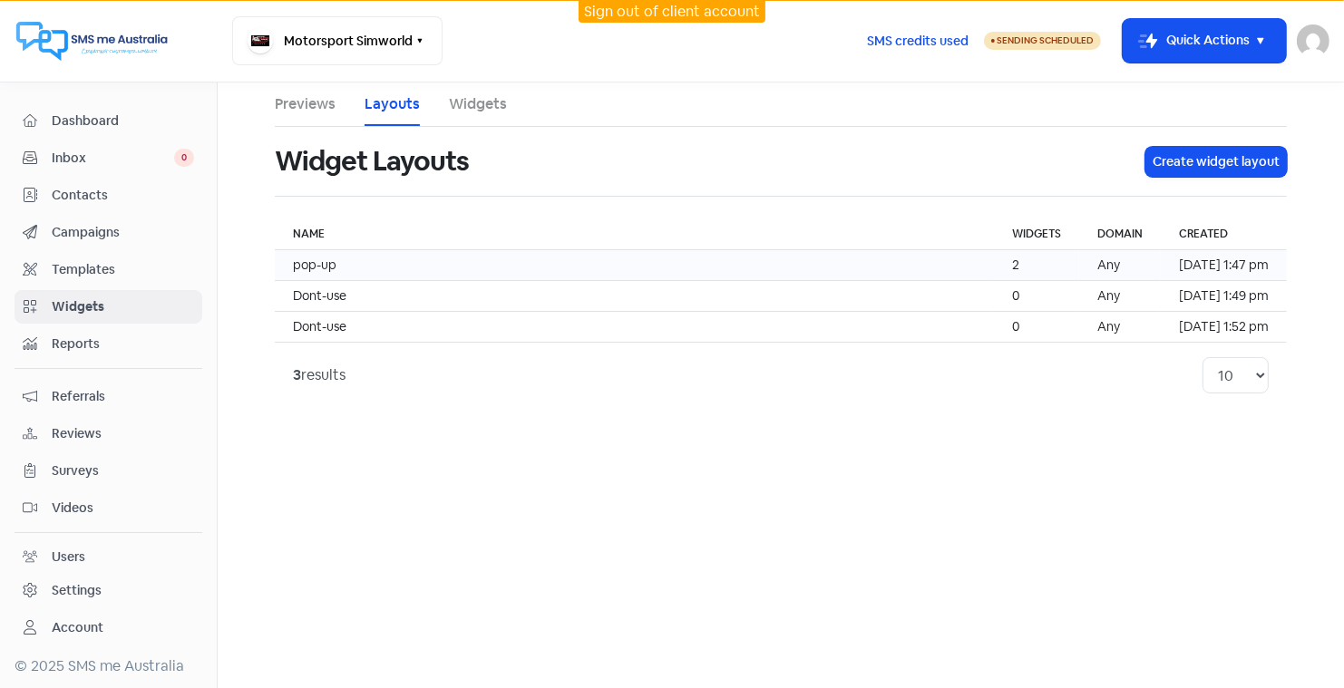
click at [331, 264] on td "pop-up" at bounding box center [634, 265] width 719 height 31
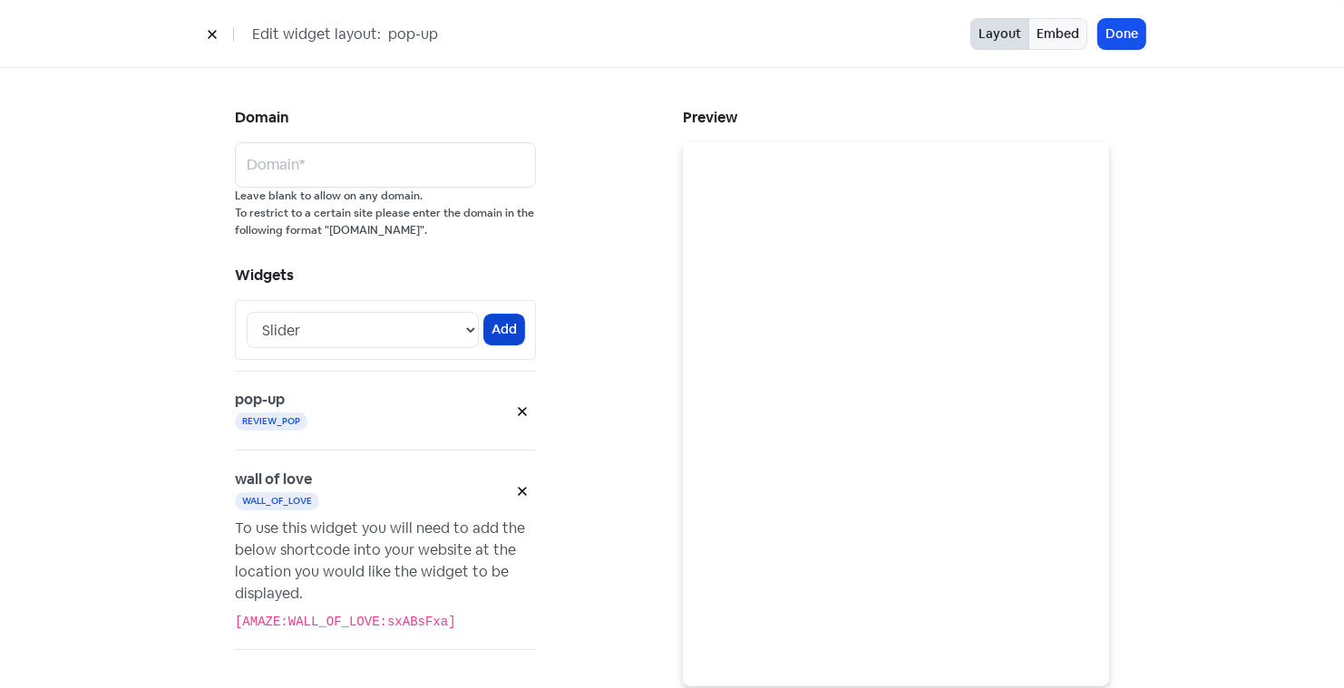
click at [511, 331] on button "Add" at bounding box center [504, 330] width 40 height 30
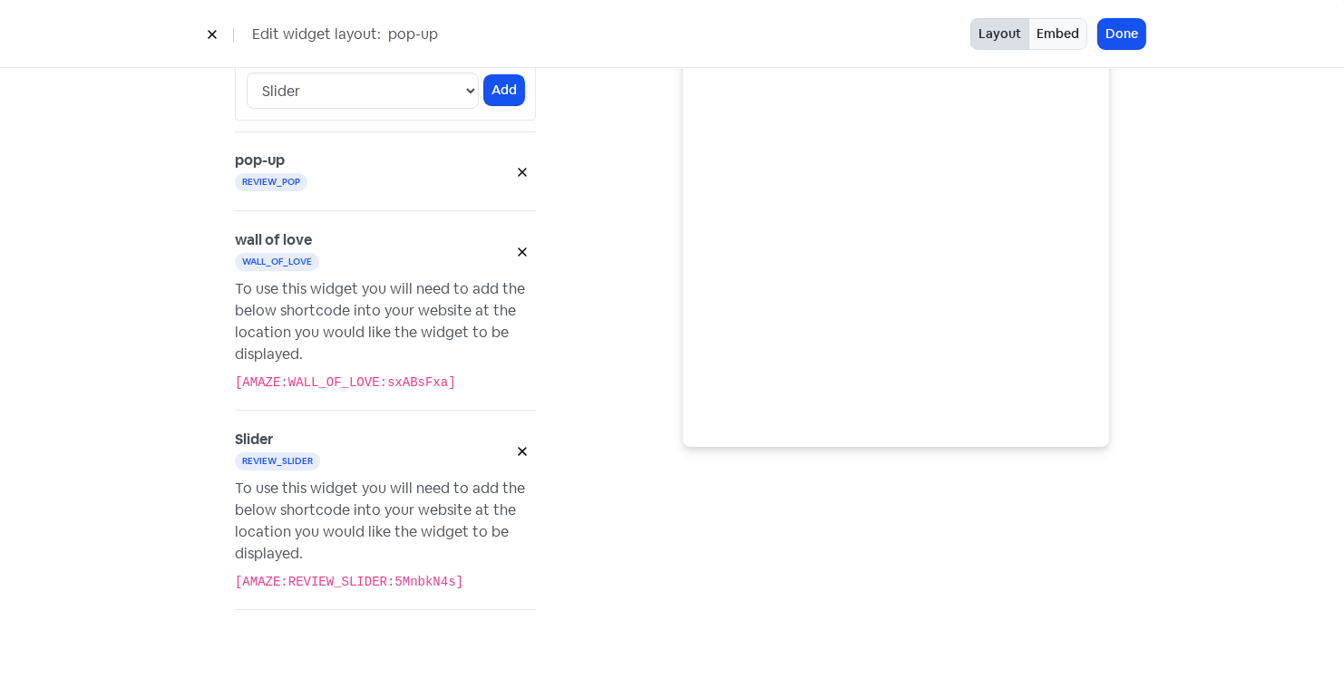
scroll to position [248, 0]
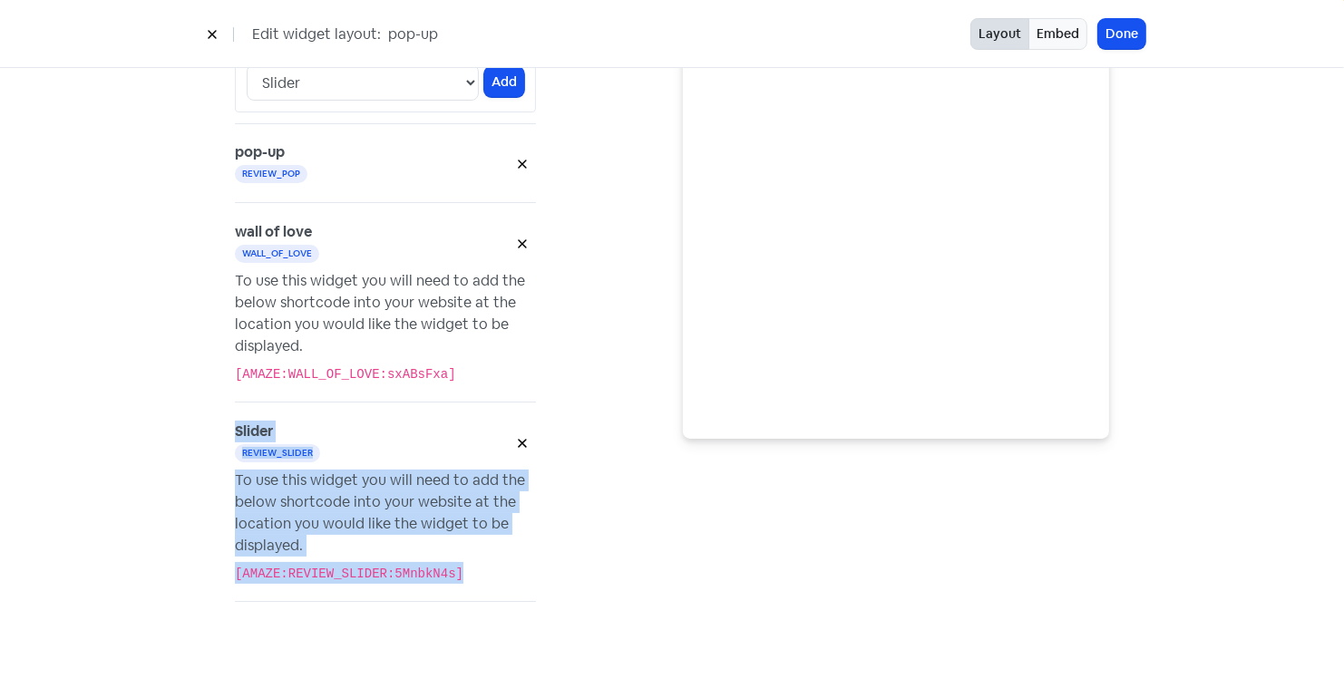
drag, startPoint x: 488, startPoint y: 579, endPoint x: 209, endPoint y: 415, distance: 323.6
click at [209, 415] on div "Domain Domain* Leave blank to allow on any domain. To restrict to a certain sit…" at bounding box center [672, 254] width 947 height 869
copy div "Slider review_slider To use this widget you will need to add the below shortcod…"
